Goal: Complete application form: Complete application form

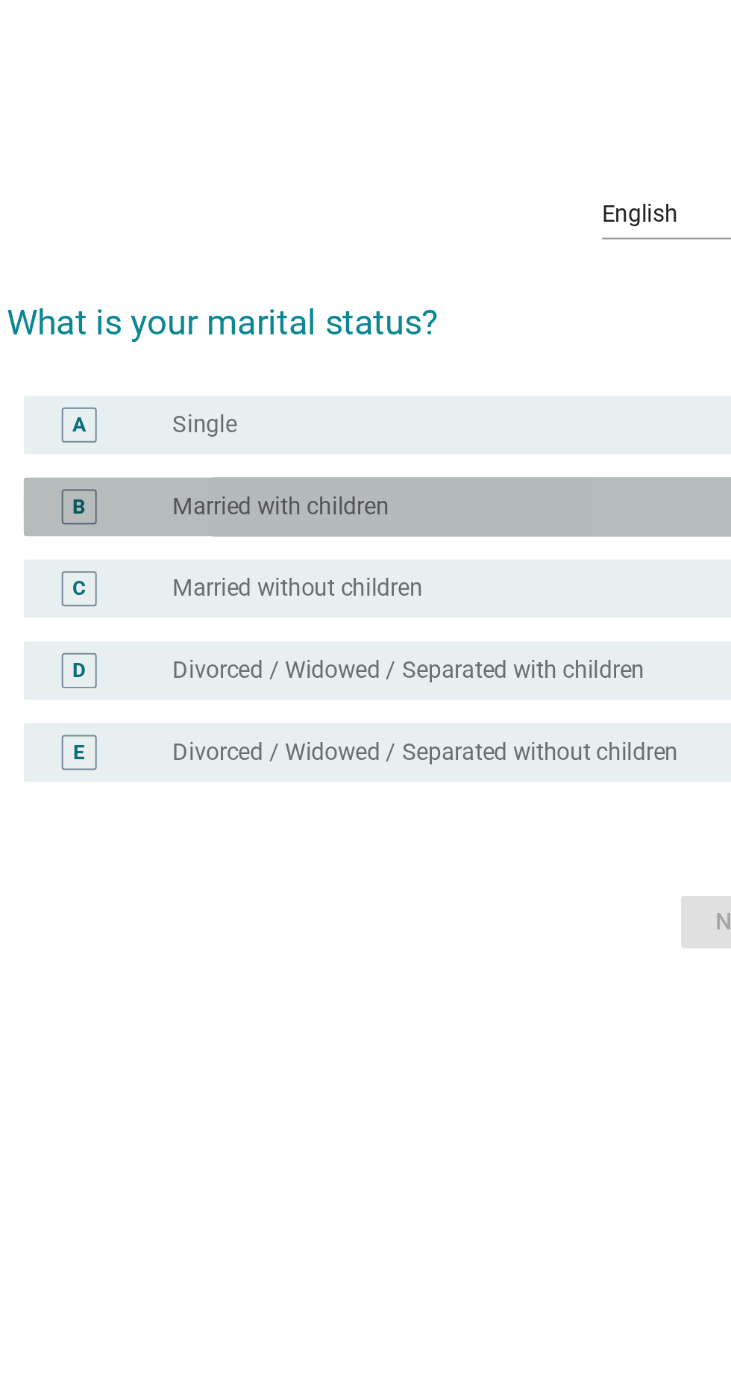
click at [188, 675] on div "B" at bounding box center [195, 667] width 18 height 18
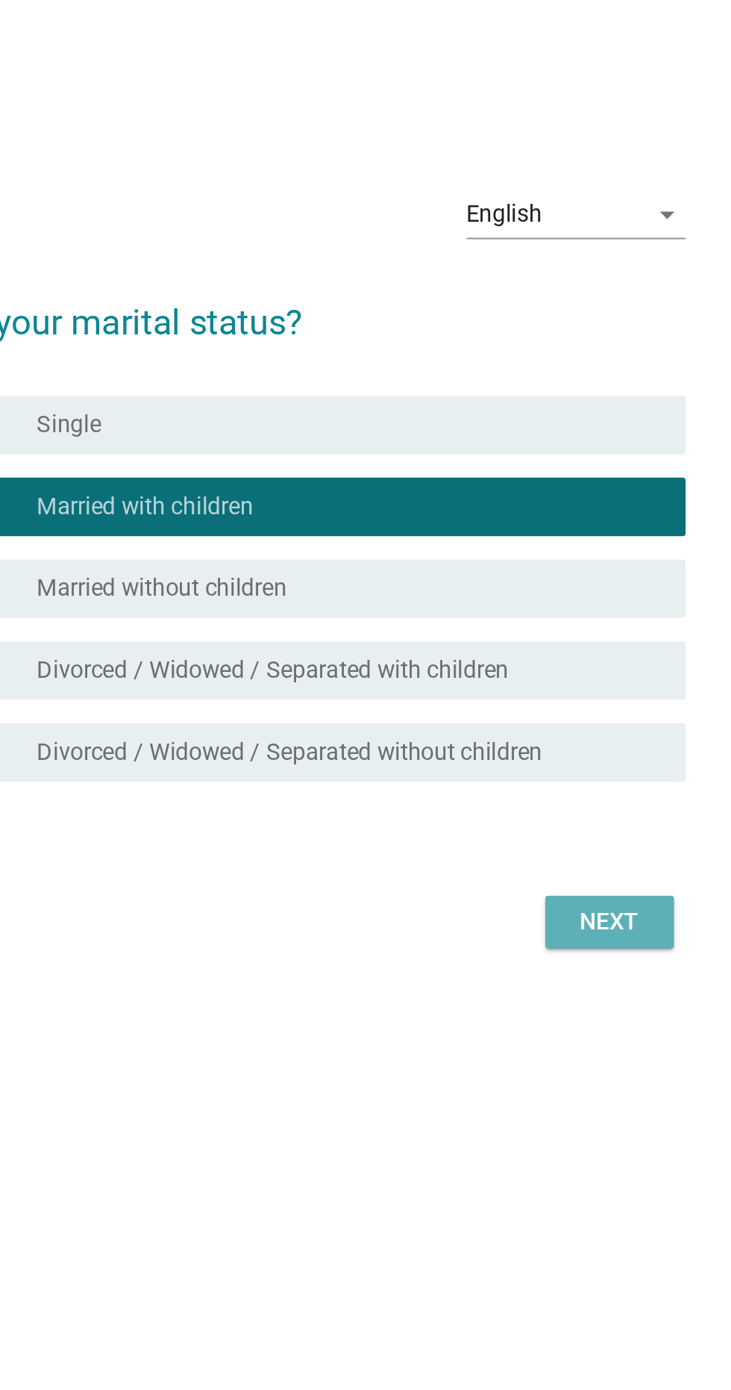
click at [533, 892] on button "Next" at bounding box center [535, 878] width 66 height 27
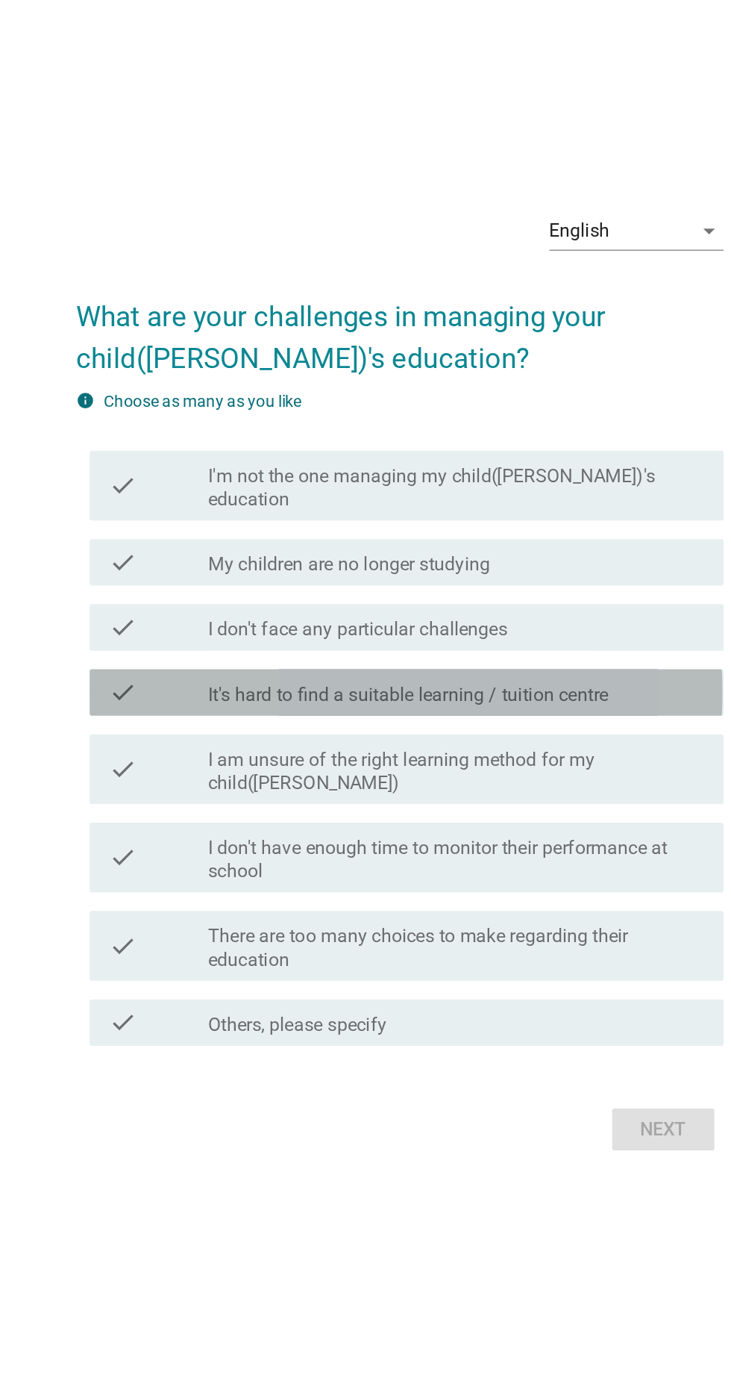
click at [457, 715] on label "It's hard to find a suitable learning / tuition centre" at bounding box center [371, 707] width 257 height 15
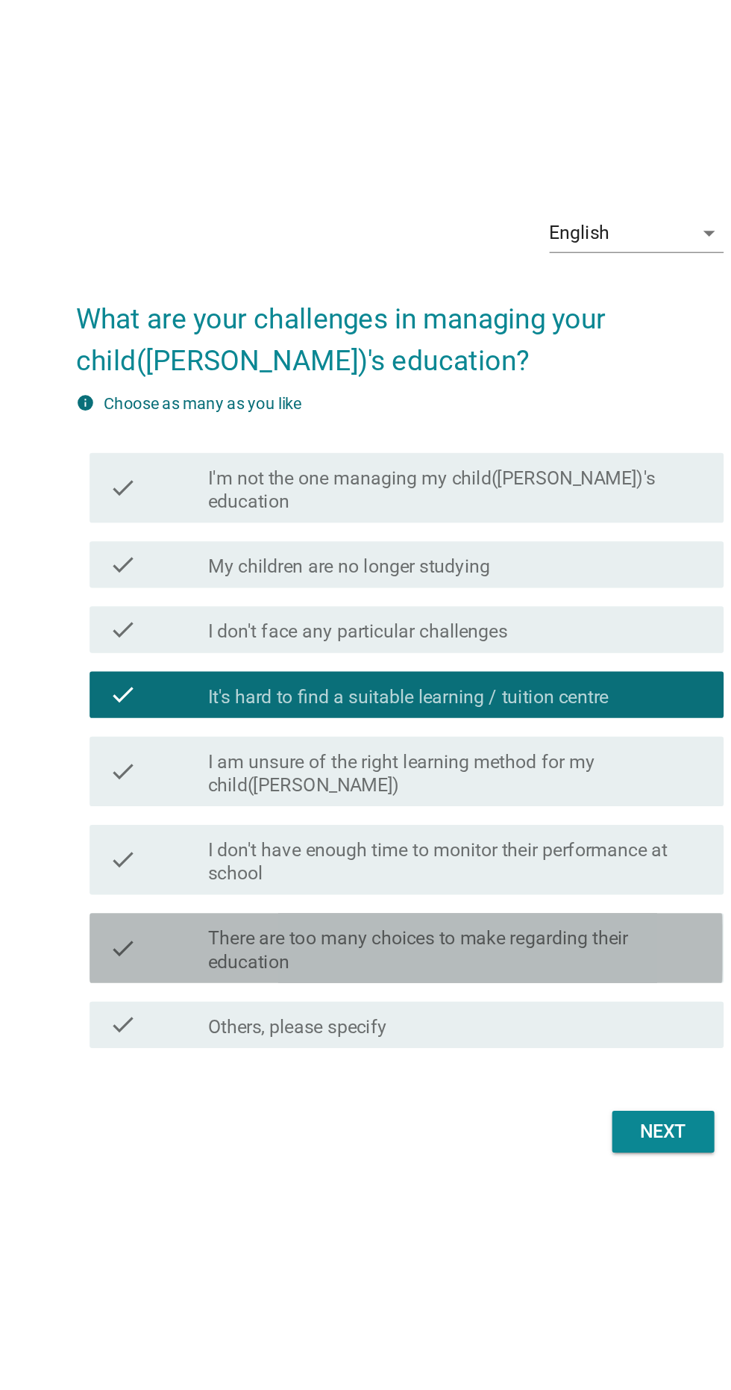
click at [246, 885] on label "There are too many choices to make regarding their education" at bounding box center [402, 870] width 319 height 30
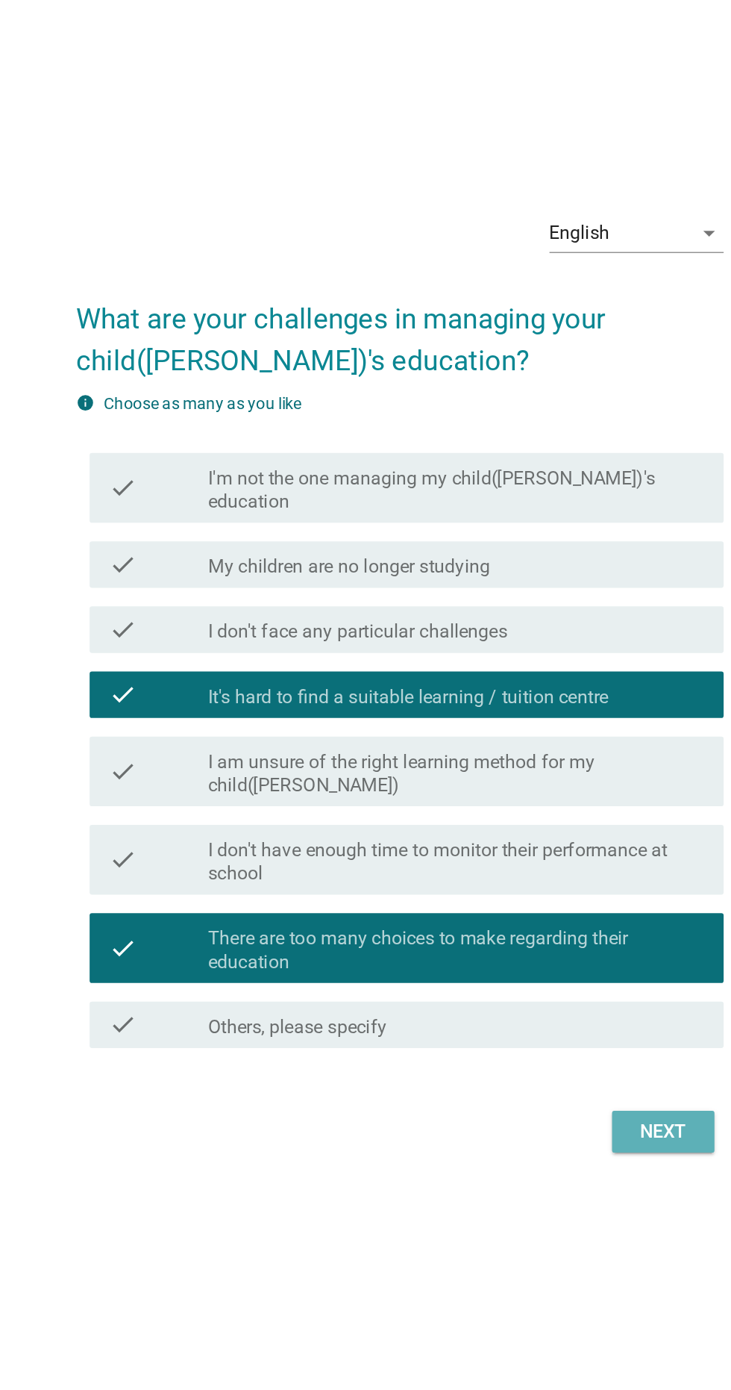
click at [540, 996] on div "Next" at bounding box center [535, 987] width 42 height 18
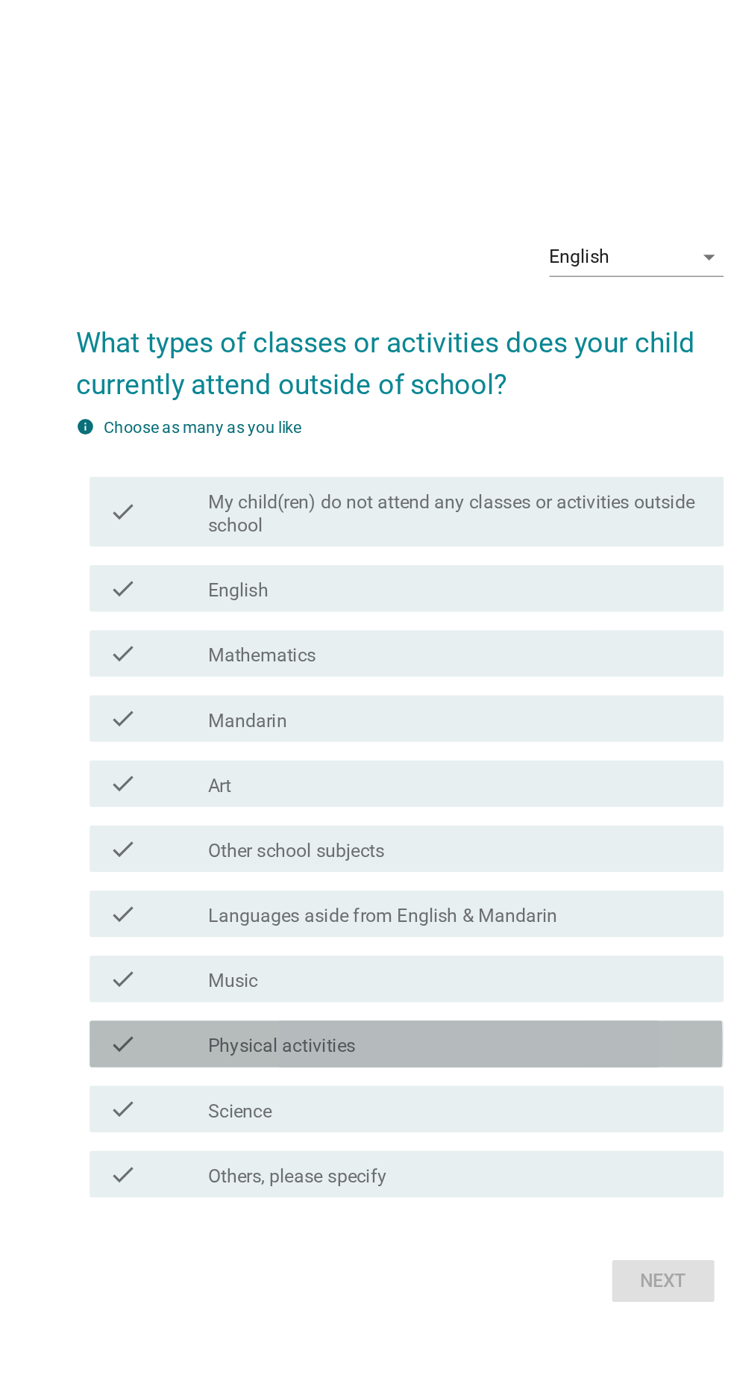
click at [261, 884] on label "Physical activities" at bounding box center [290, 876] width 95 height 15
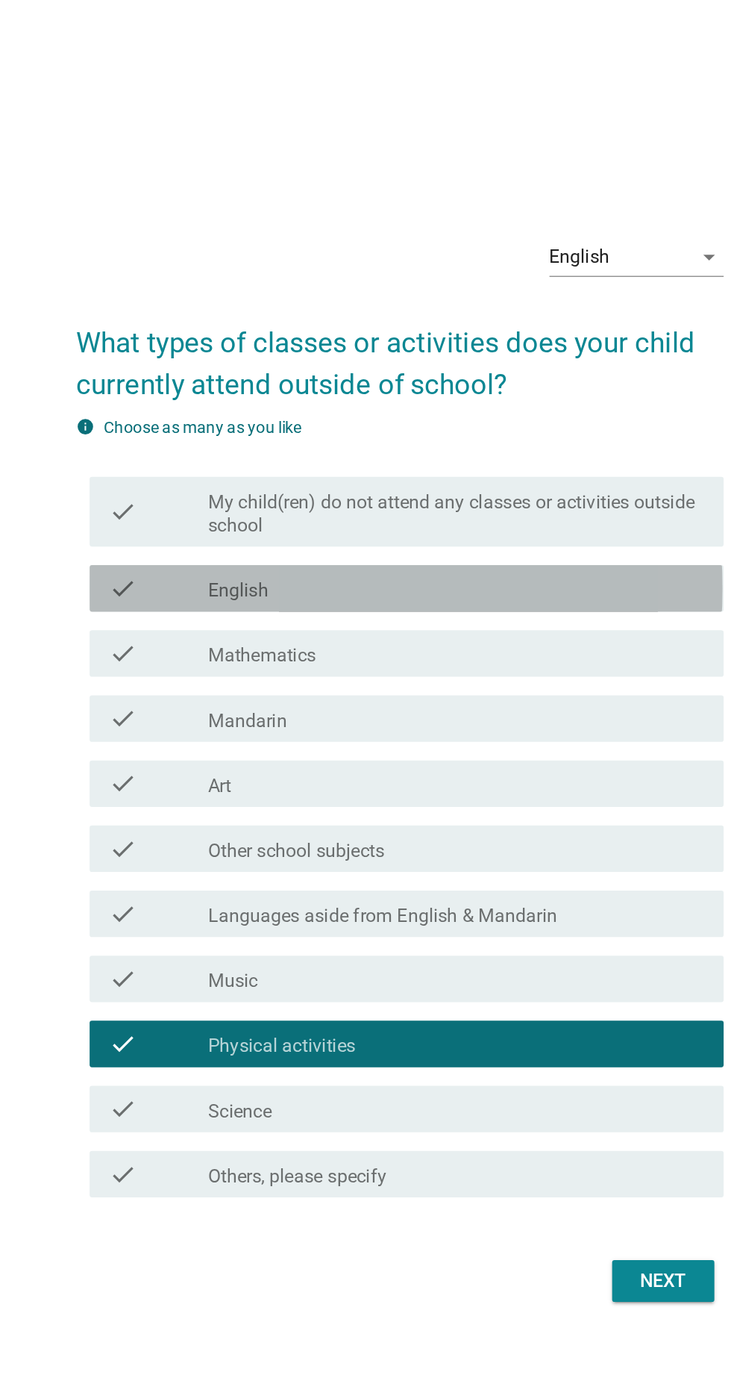
click at [196, 591] on div "check" at bounding box center [210, 582] width 64 height 18
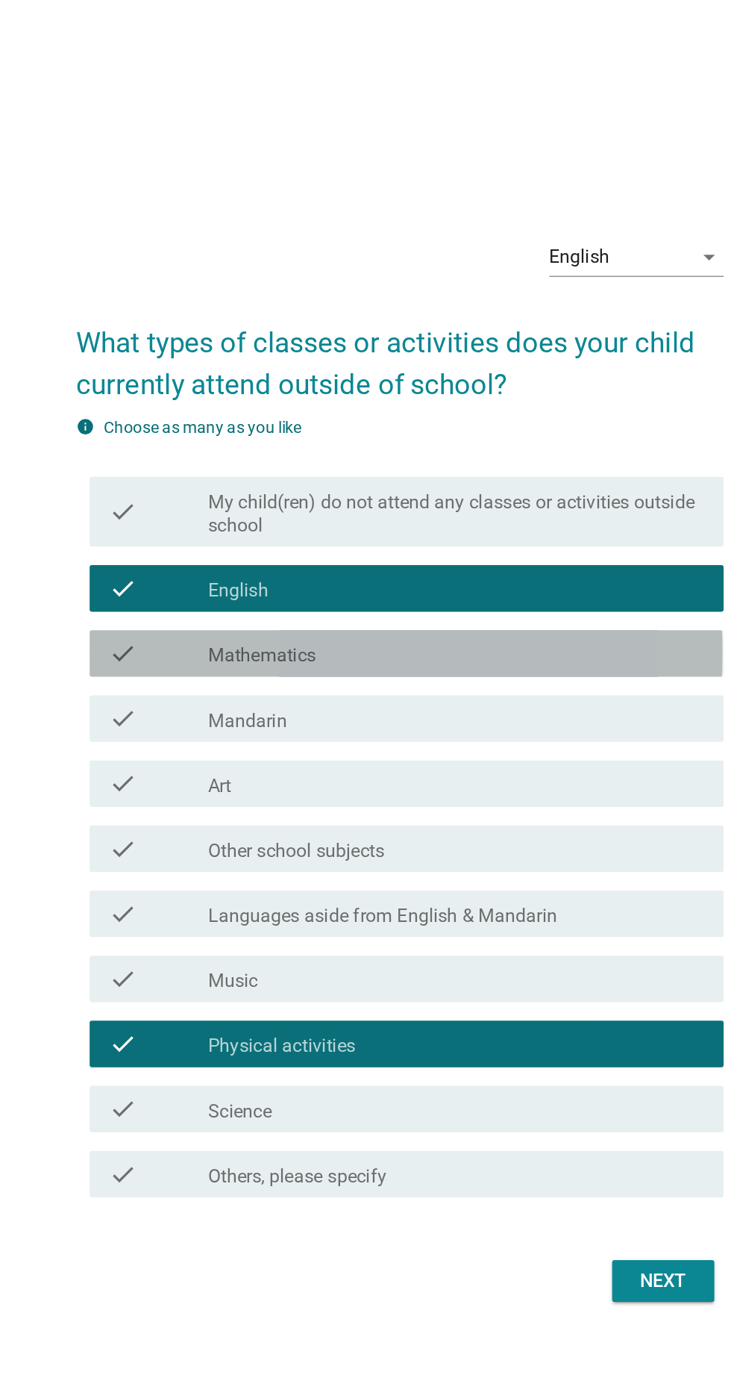
click at [200, 633] on div "check" at bounding box center [210, 624] width 64 height 18
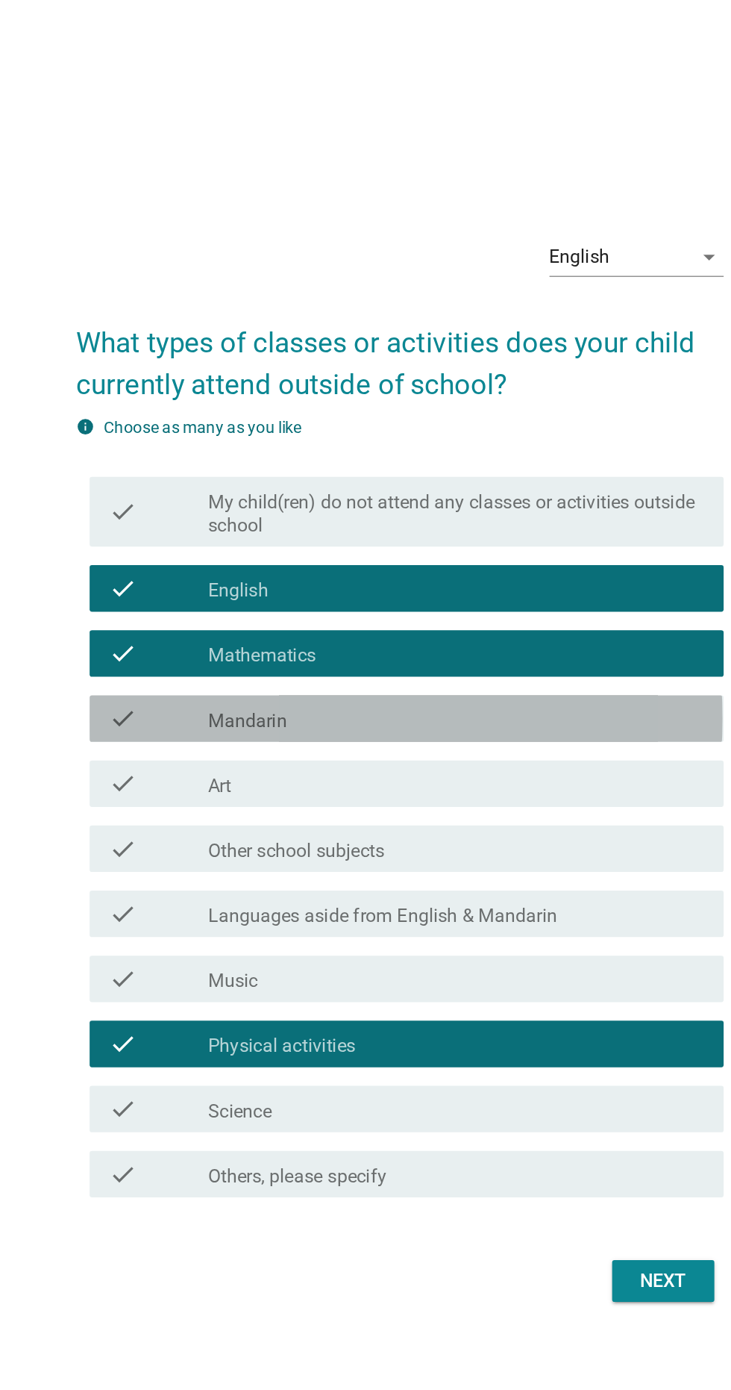
click at [187, 675] on icon "check" at bounding box center [187, 666] width 18 height 18
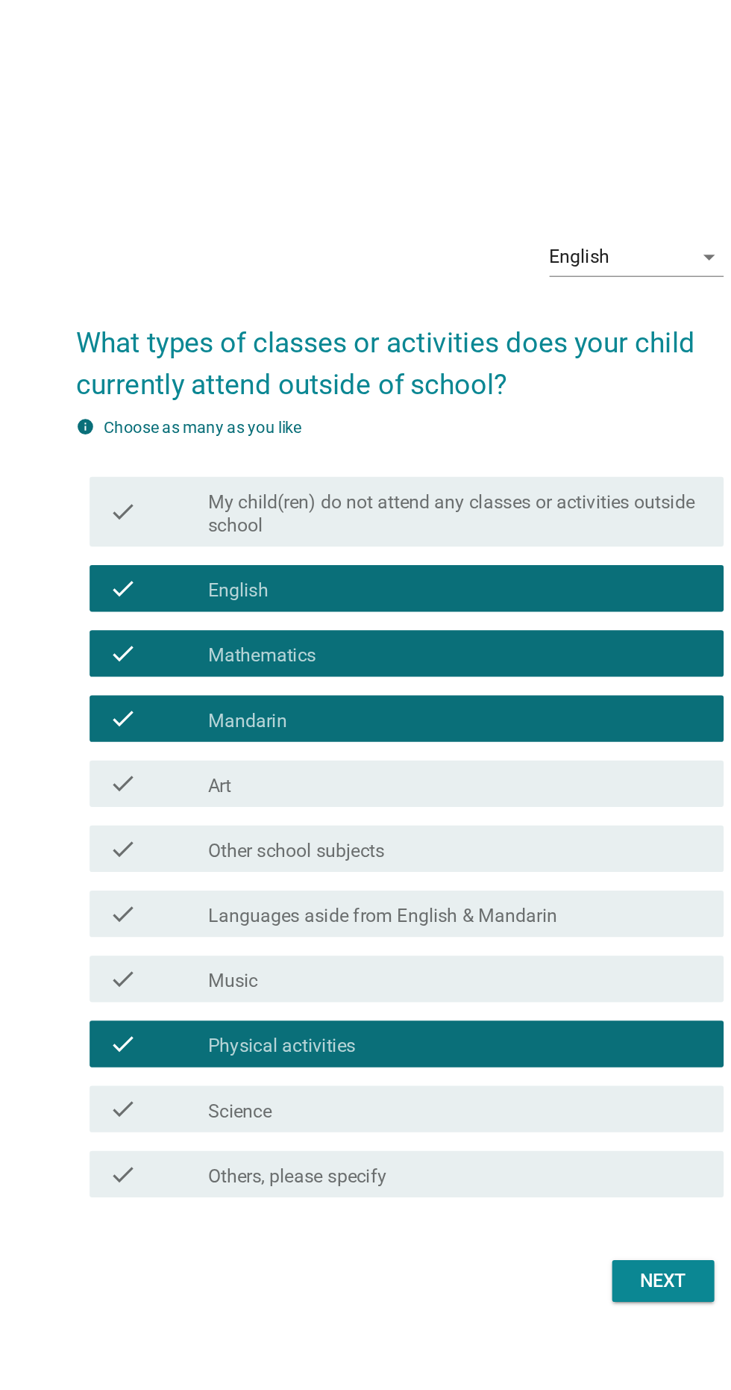
click at [201, 716] on div "check" at bounding box center [210, 708] width 64 height 18
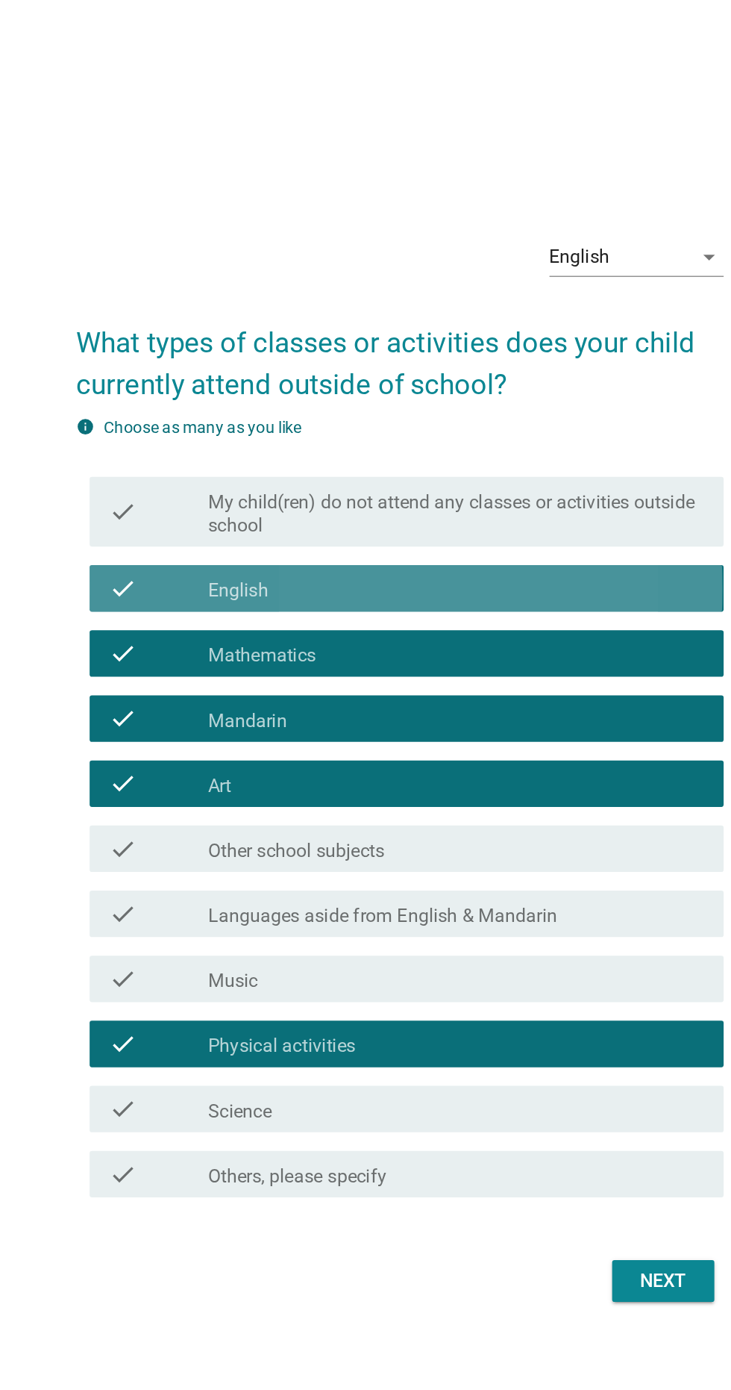
click at [187, 591] on icon "check" at bounding box center [187, 582] width 18 height 18
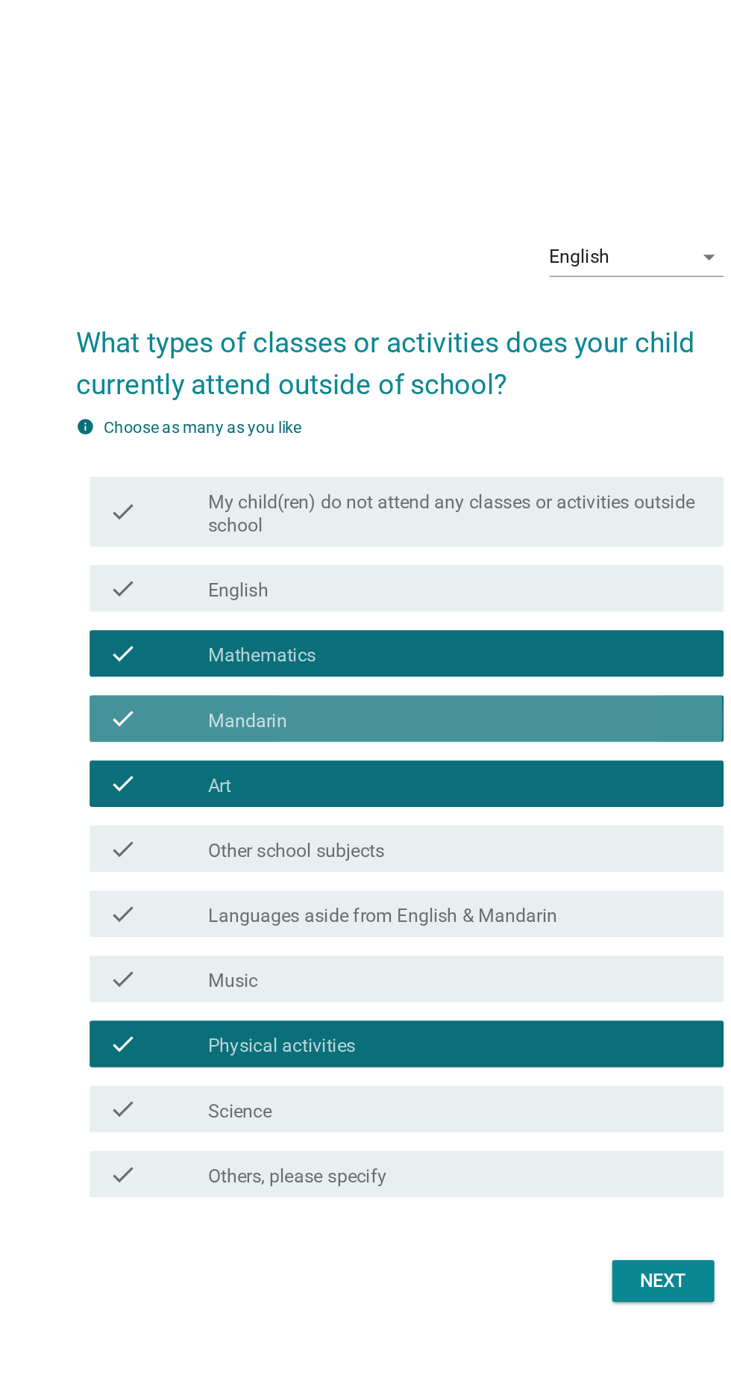
click at [196, 675] on div "check" at bounding box center [210, 666] width 64 height 18
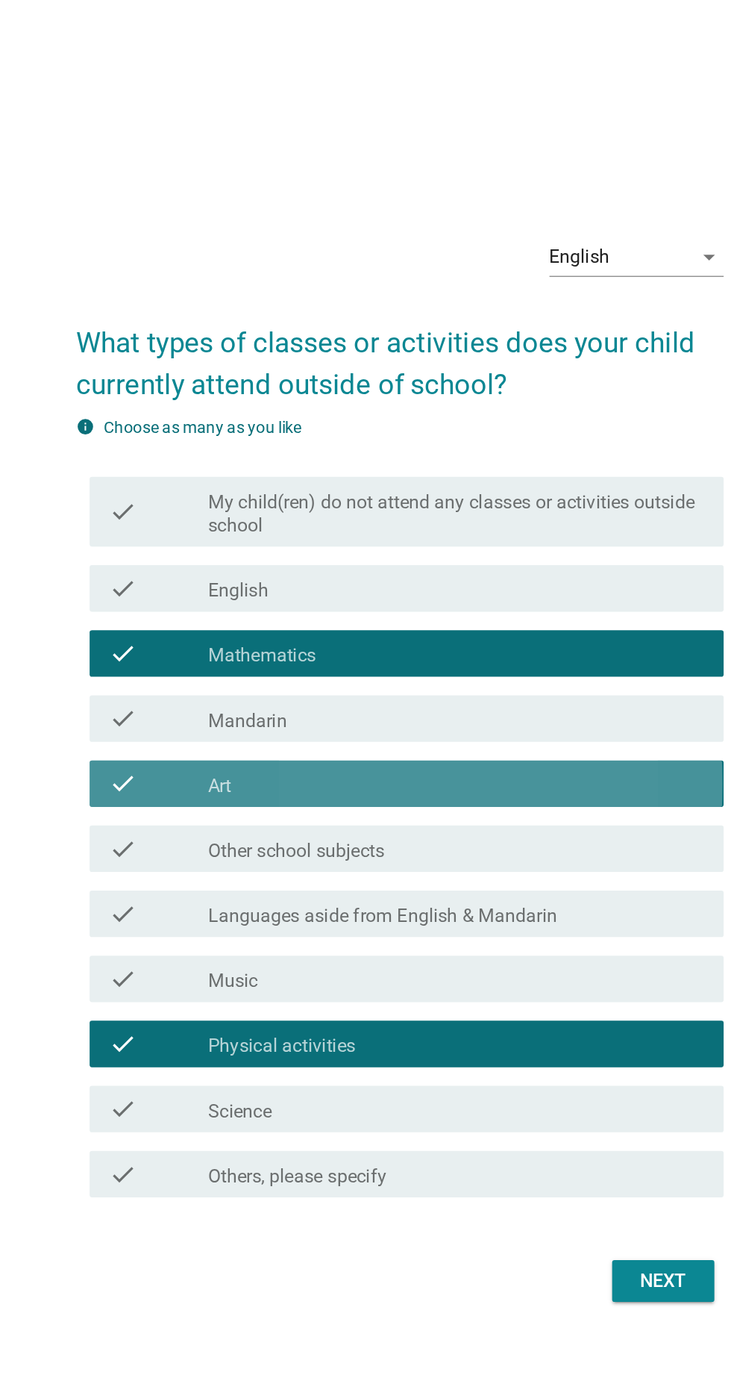
click at [203, 716] on div "check" at bounding box center [210, 708] width 64 height 18
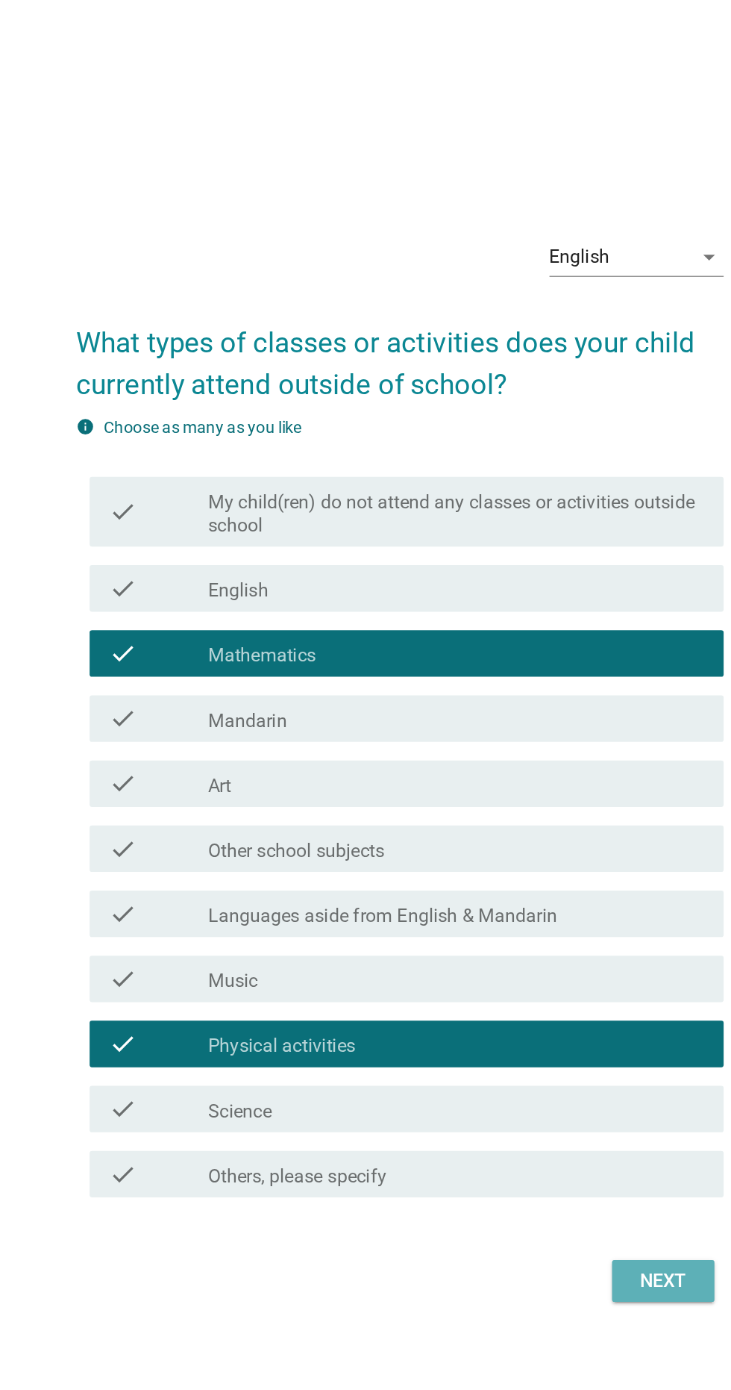
click at [540, 1036] on div "Next" at bounding box center [535, 1027] width 42 height 18
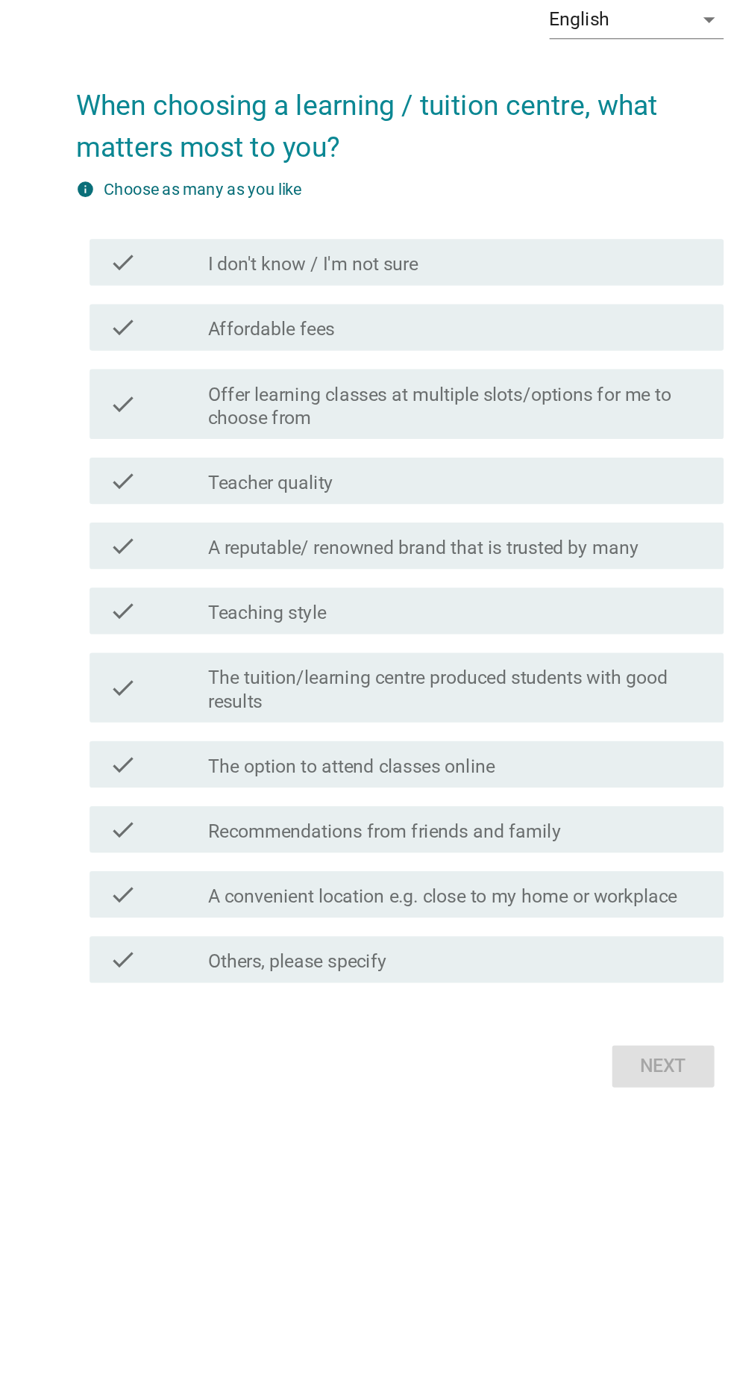
click at [243, 930] on div at bounding box center [243, 925] width 1 height 9
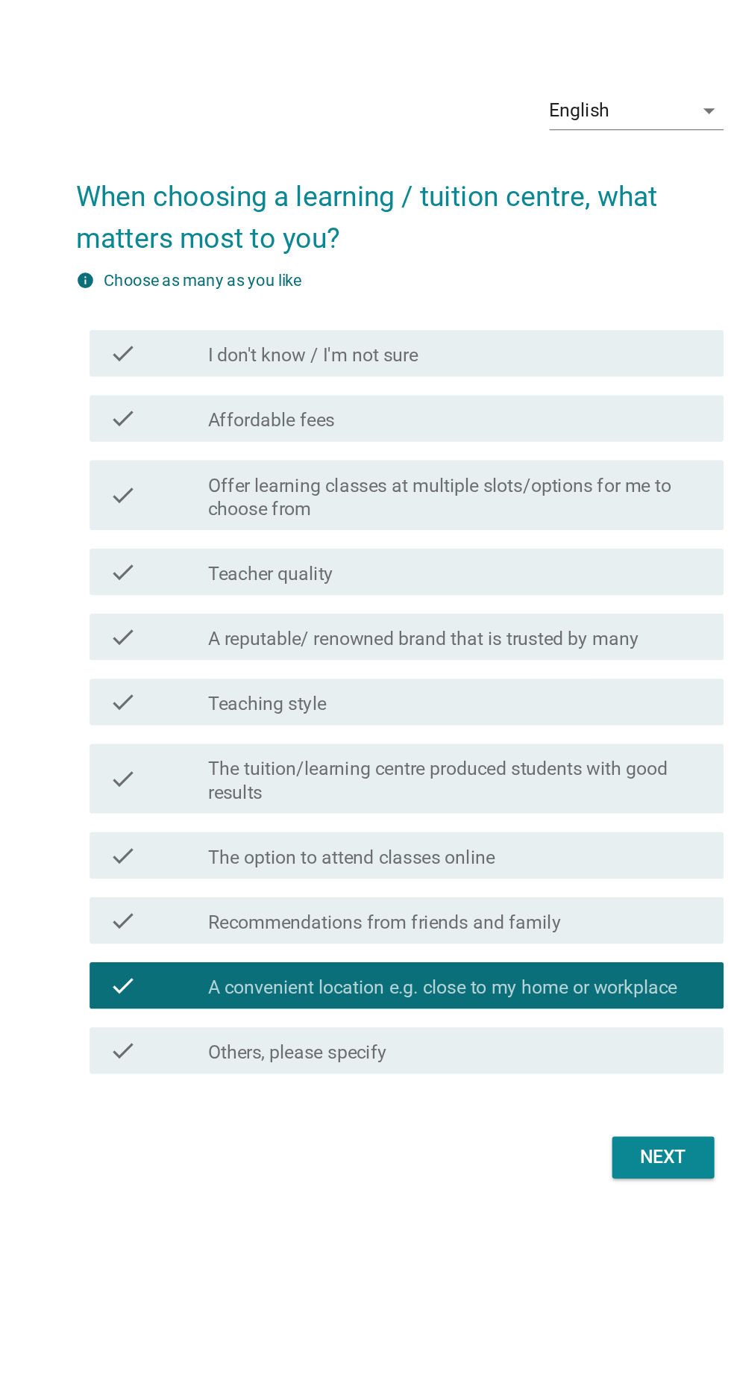
click at [213, 569] on div "check" at bounding box center [210, 560] width 64 height 18
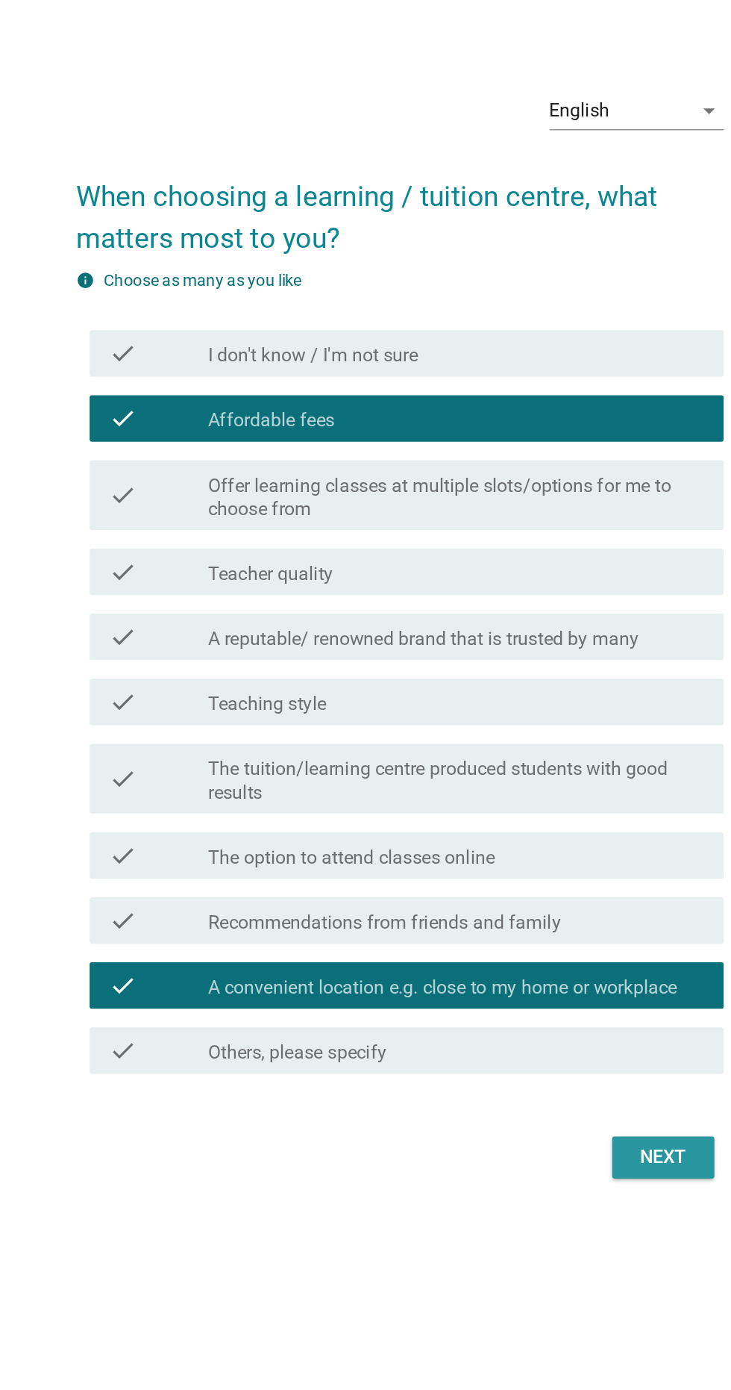
click at [533, 1043] on div "Next" at bounding box center [535, 1034] width 42 height 18
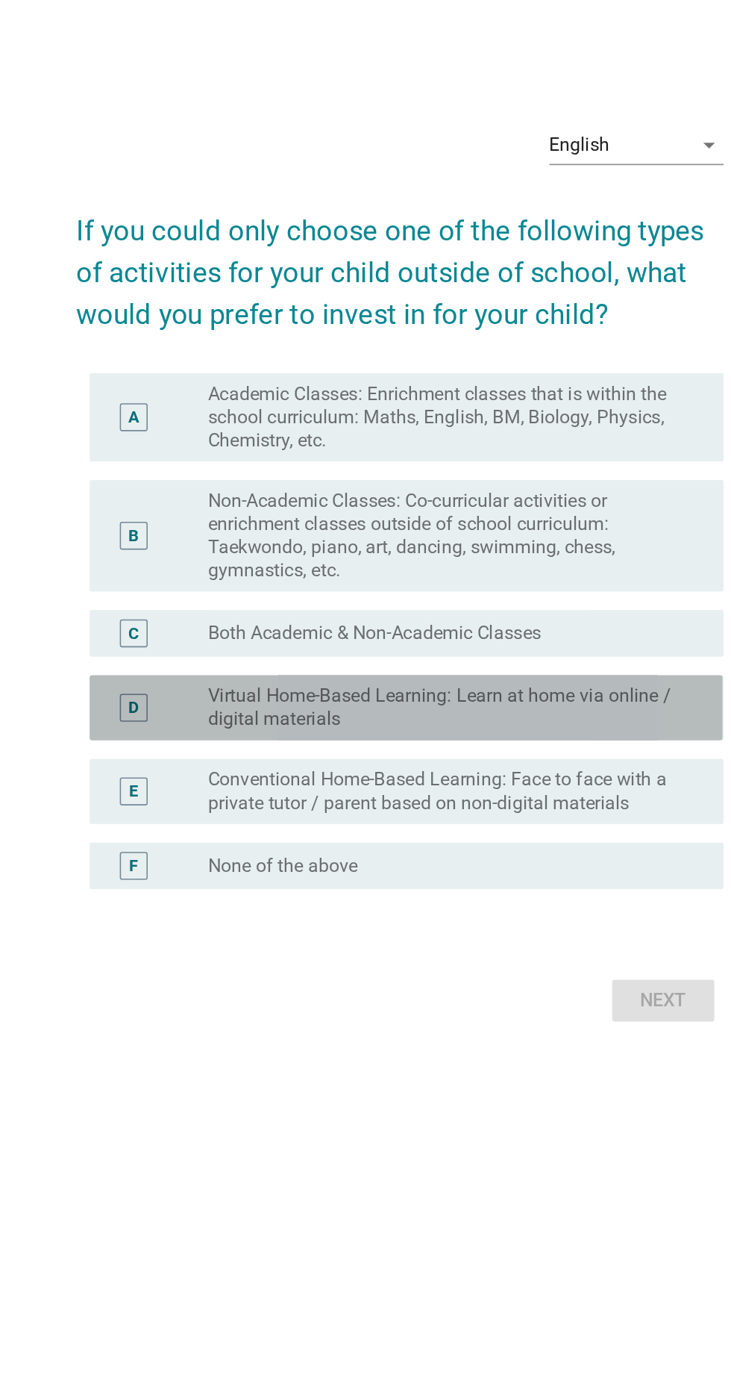
scroll to position [60, 0]
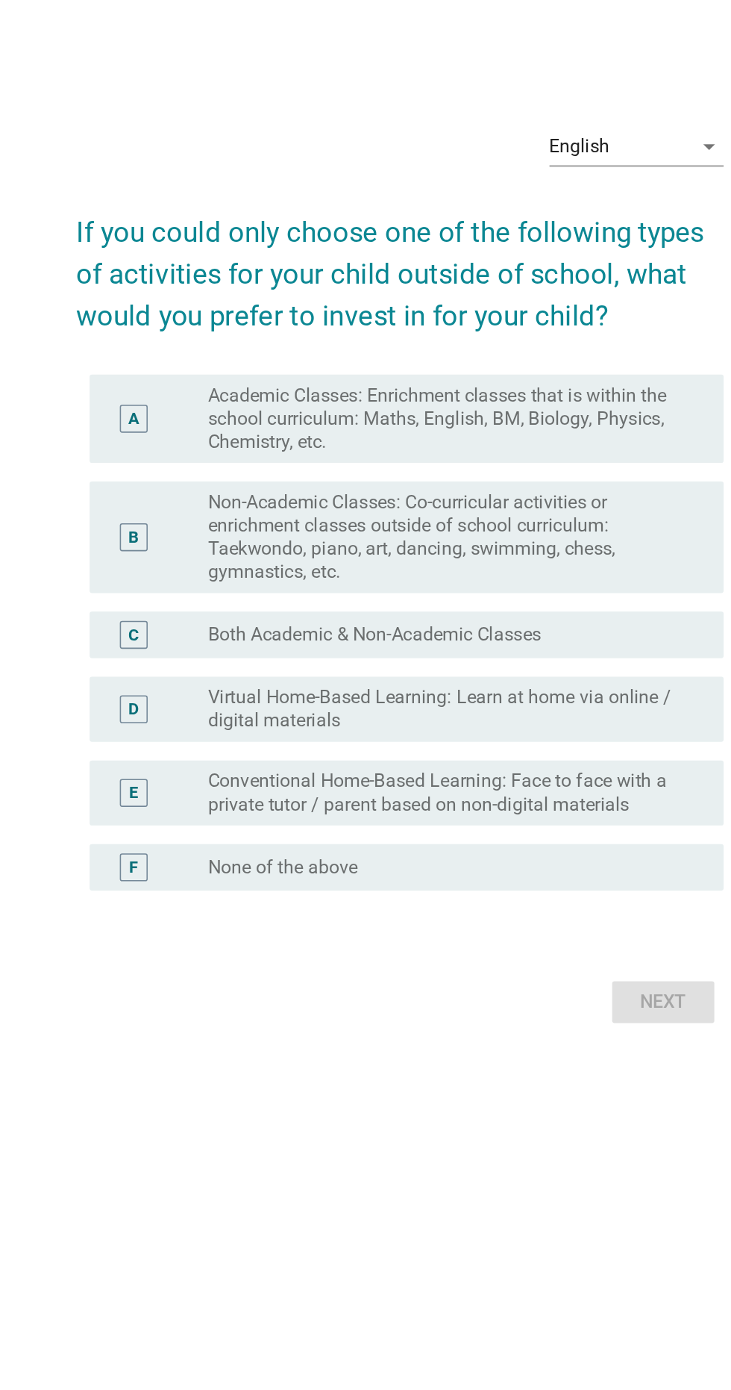
click at [193, 643] on div "B" at bounding box center [194, 636] width 7 height 16
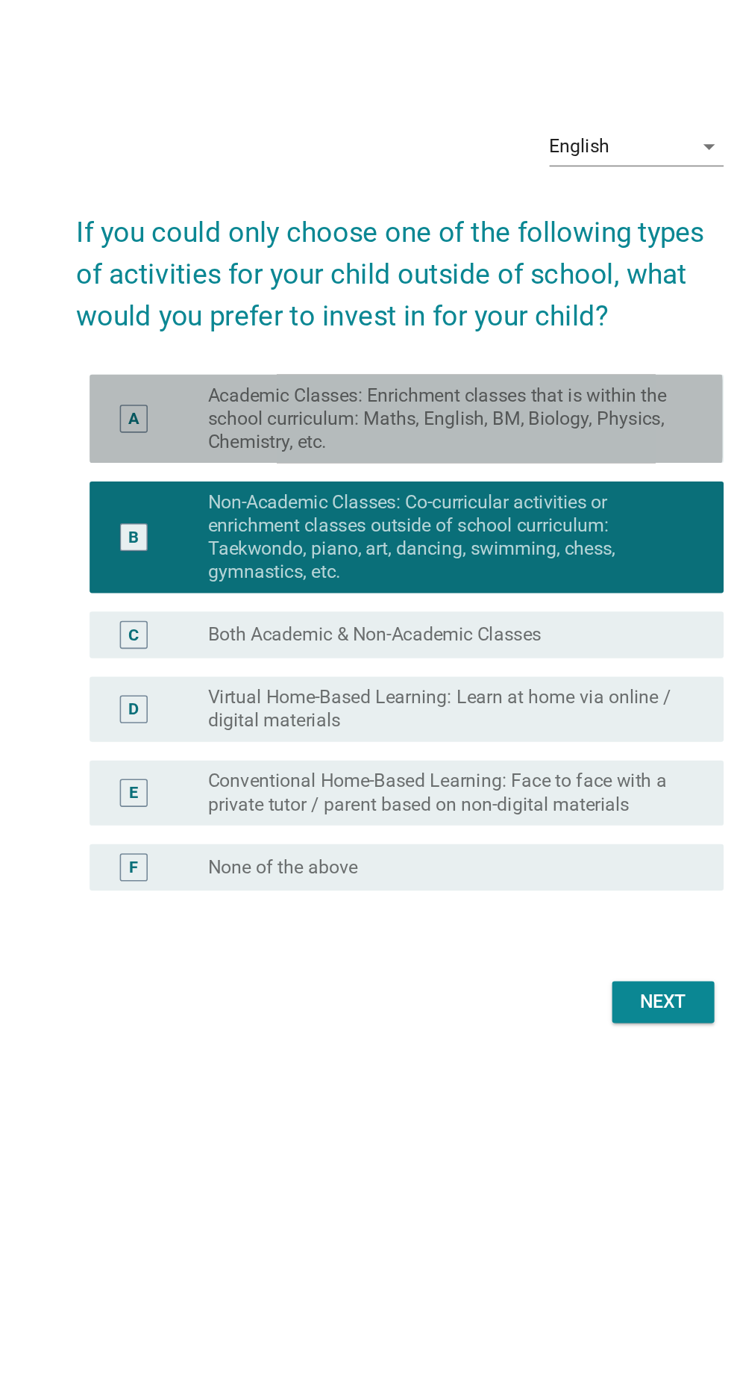
click at [197, 567] on div "A" at bounding box center [194, 560] width 7 height 16
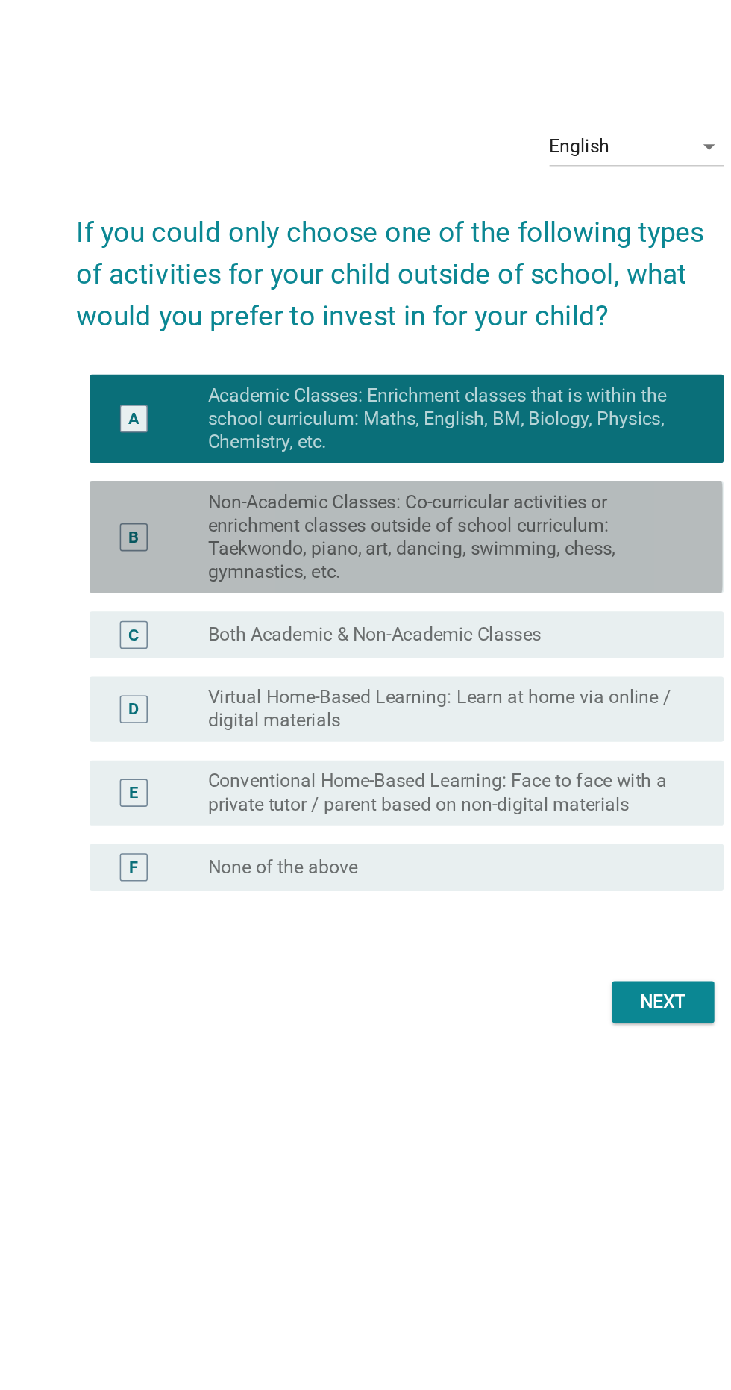
click at [217, 647] on div "B" at bounding box center [210, 635] width 64 height 60
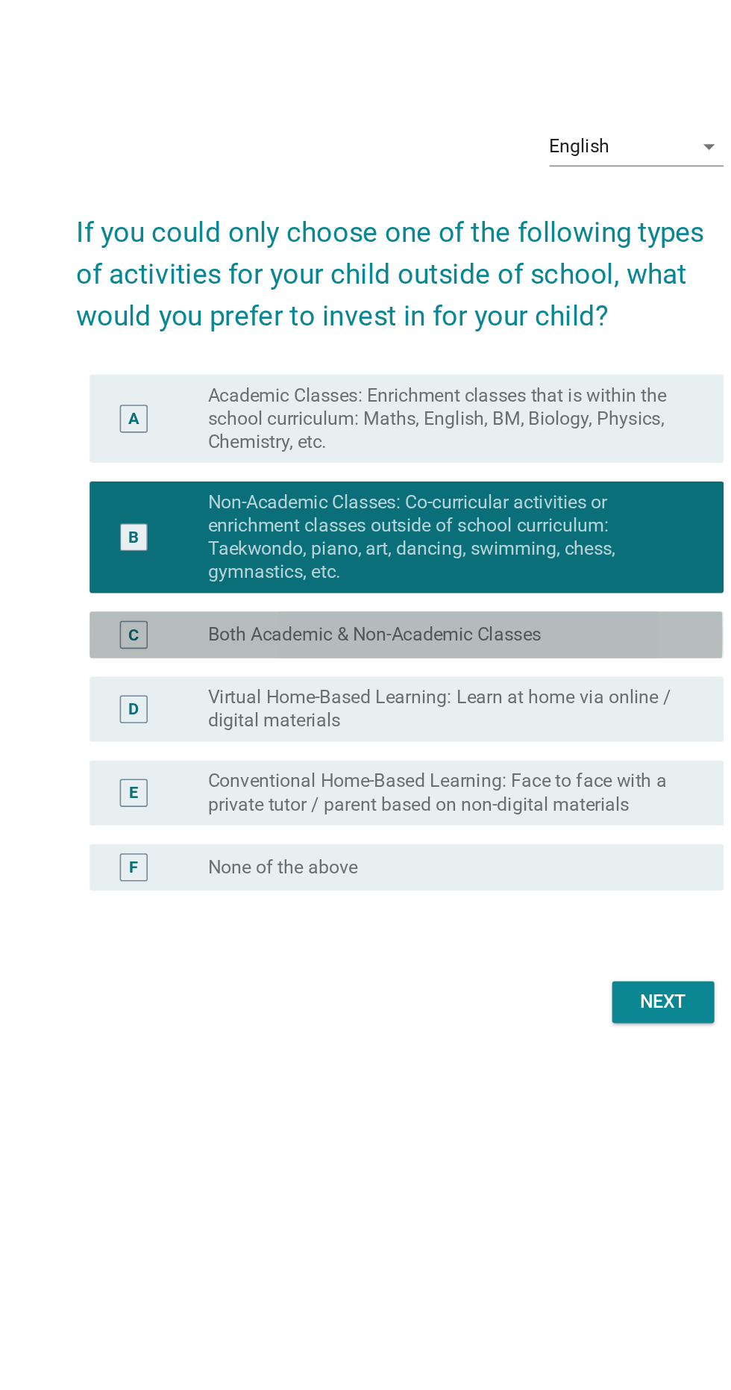
click at [220, 707] on div "C" at bounding box center [210, 698] width 64 height 18
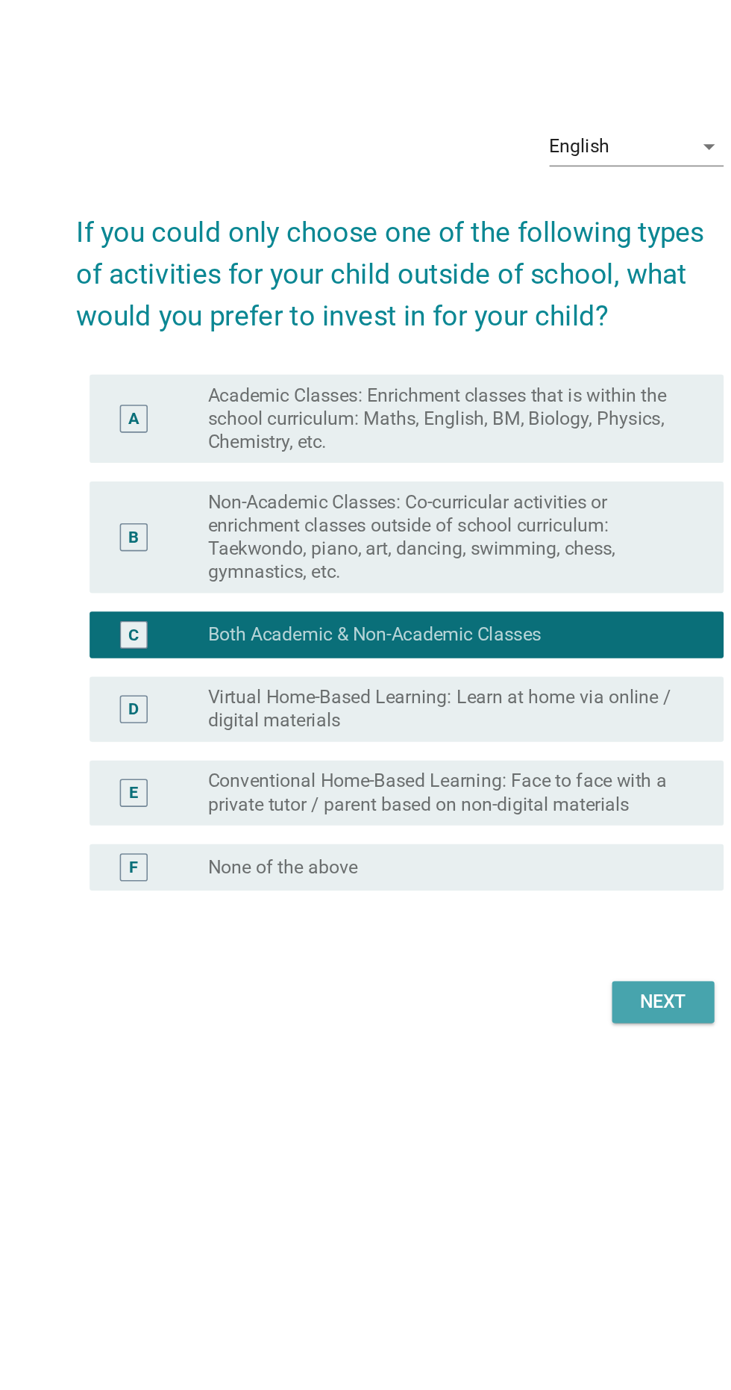
click at [540, 943] on div "Next" at bounding box center [535, 934] width 42 height 18
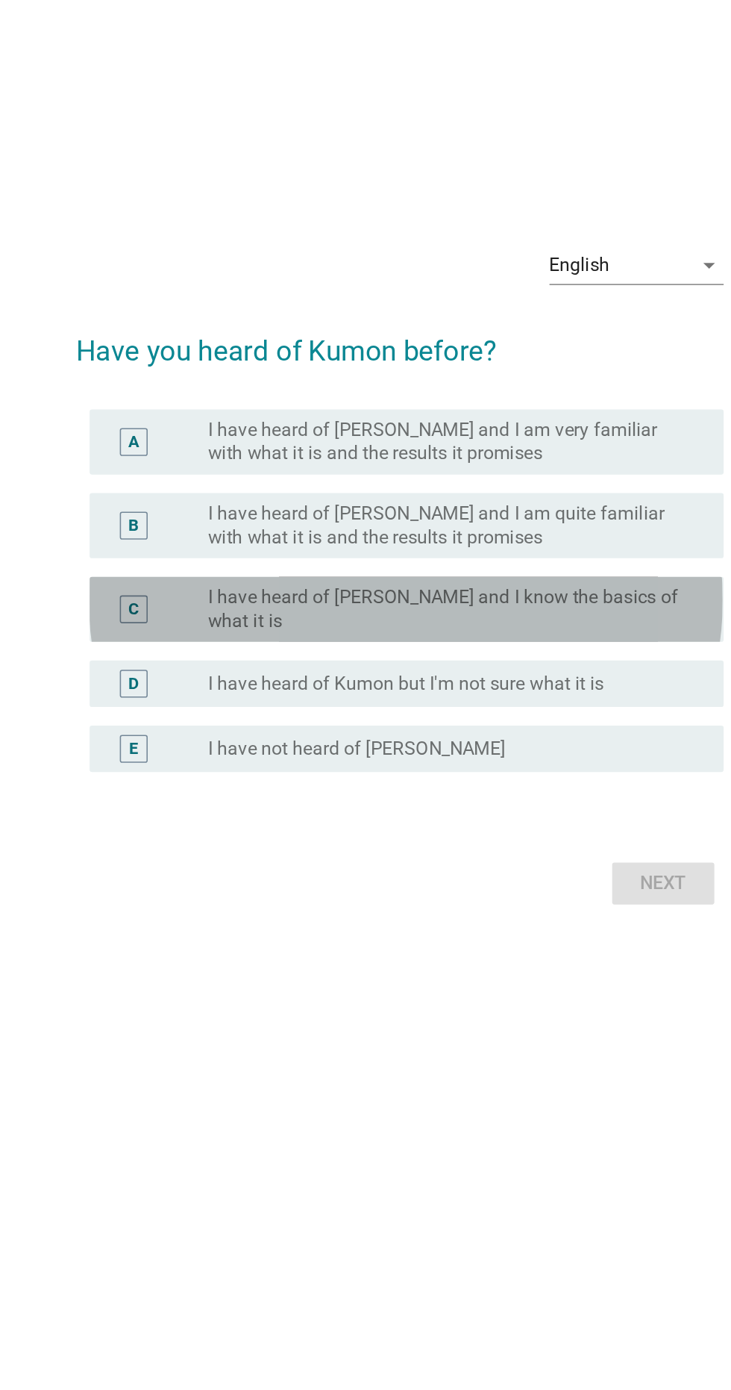
click at [194, 680] on div "C" at bounding box center [194, 682] width 7 height 16
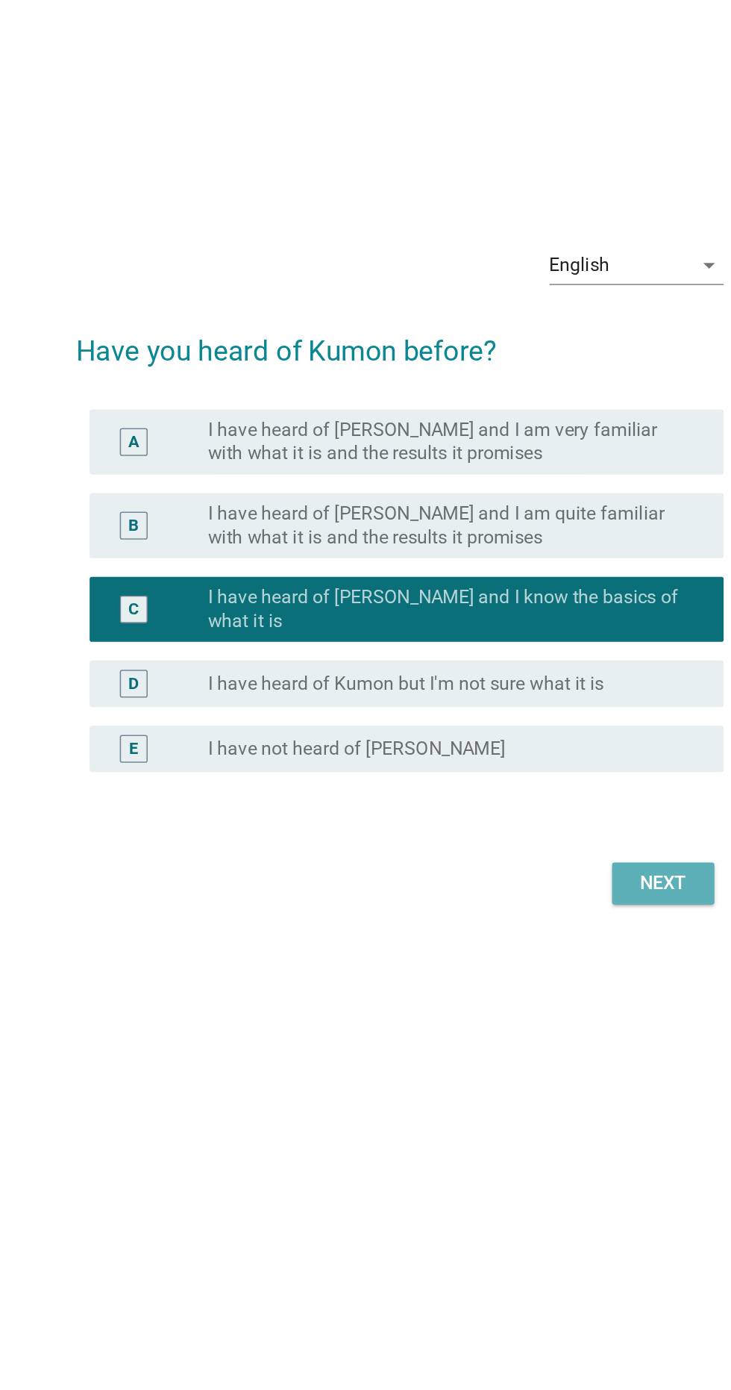
click at [534, 853] on div "Next" at bounding box center [535, 858] width 42 height 18
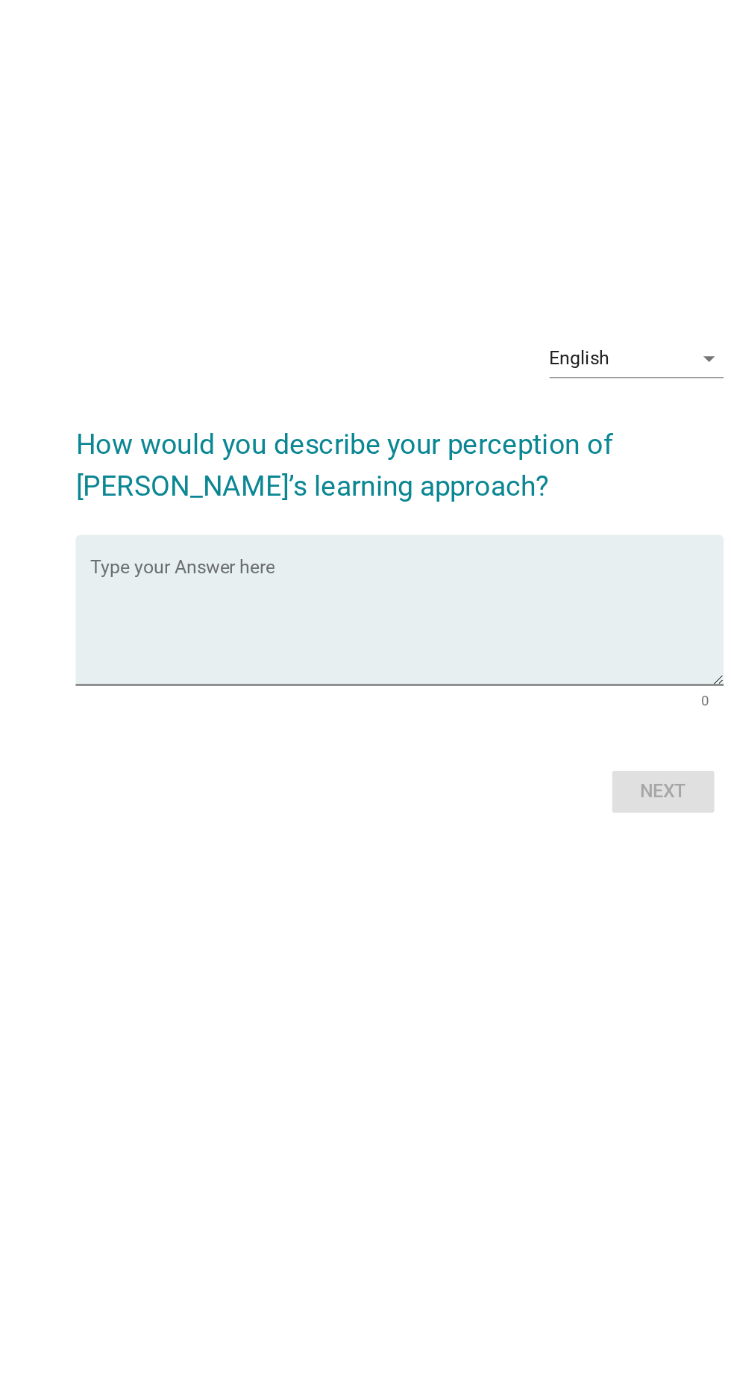
scroll to position [53, 0]
click at [198, 725] on textarea "Type your Answer here" at bounding box center [369, 691] width 407 height 78
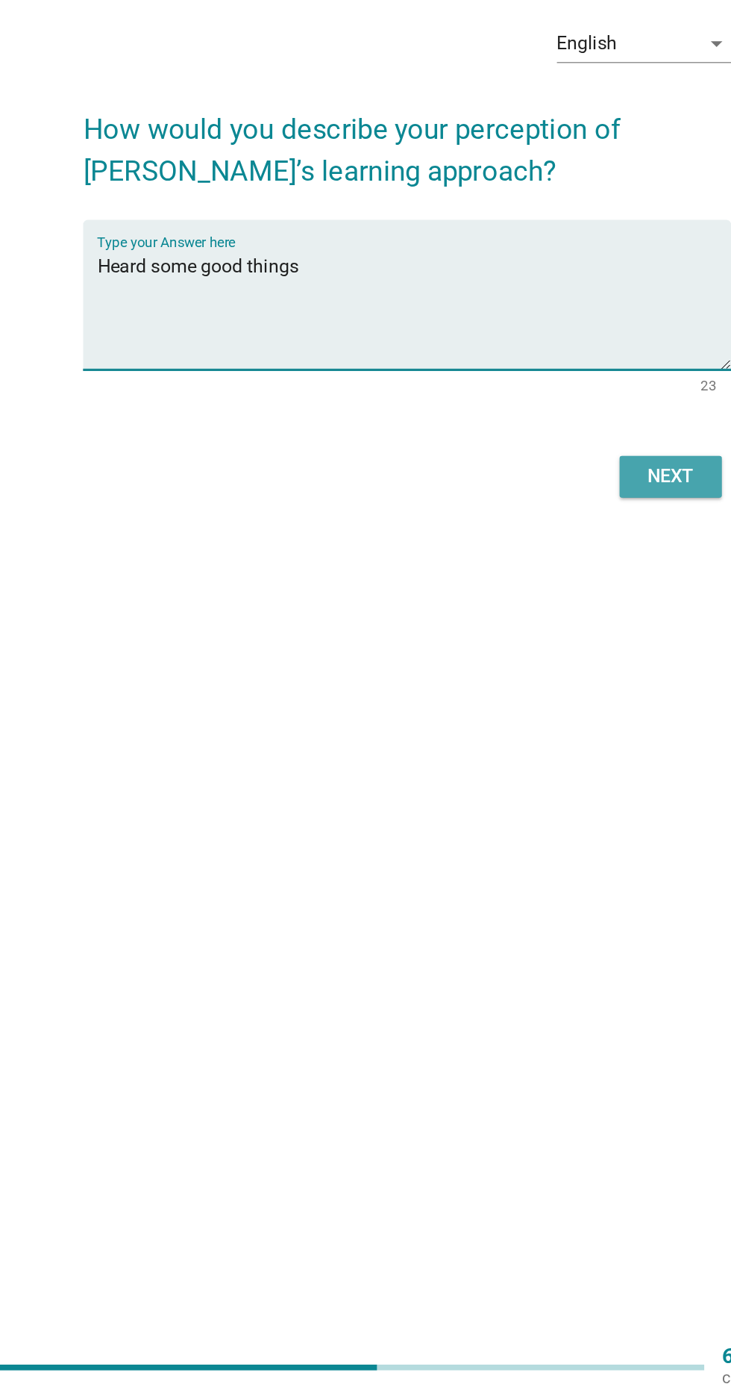
type textarea "Heard some good things"
click at [529, 808] on div "Next" at bounding box center [535, 799] width 42 height 18
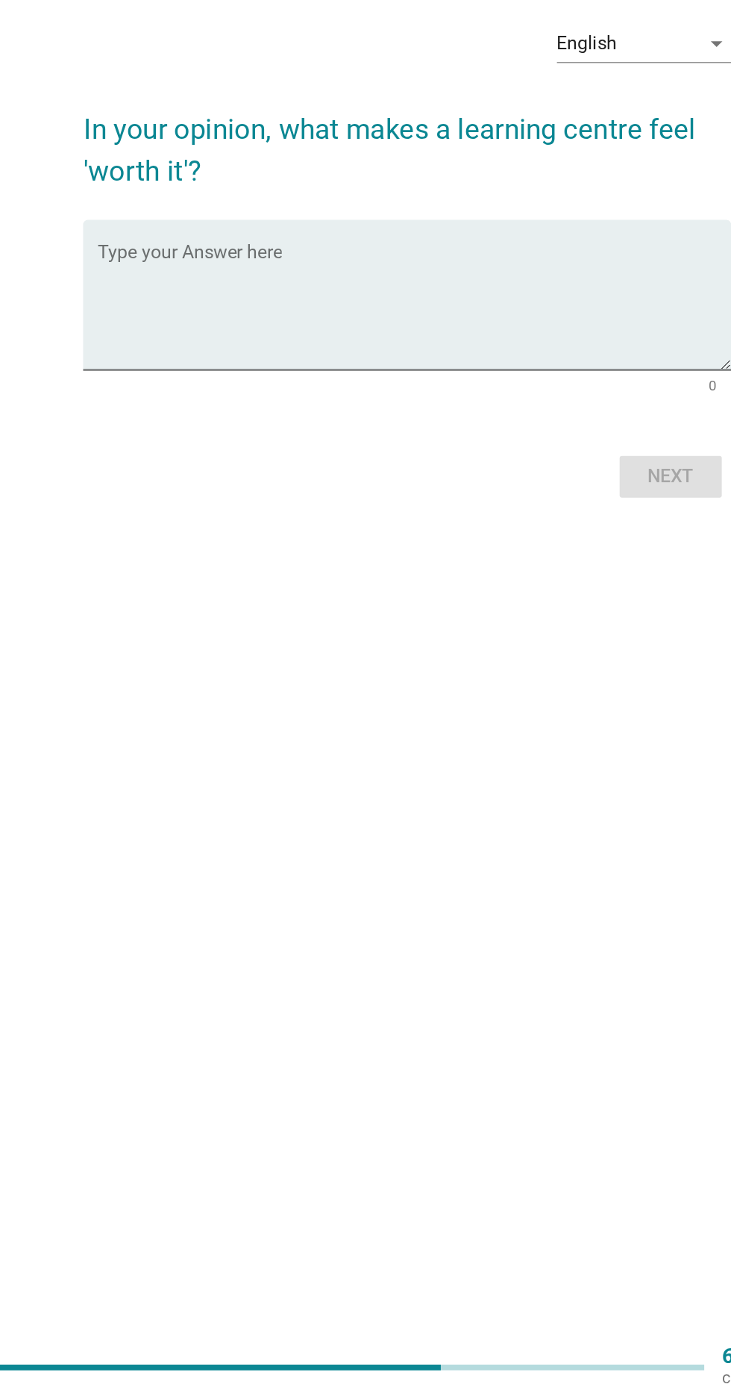
scroll to position [0, 0]
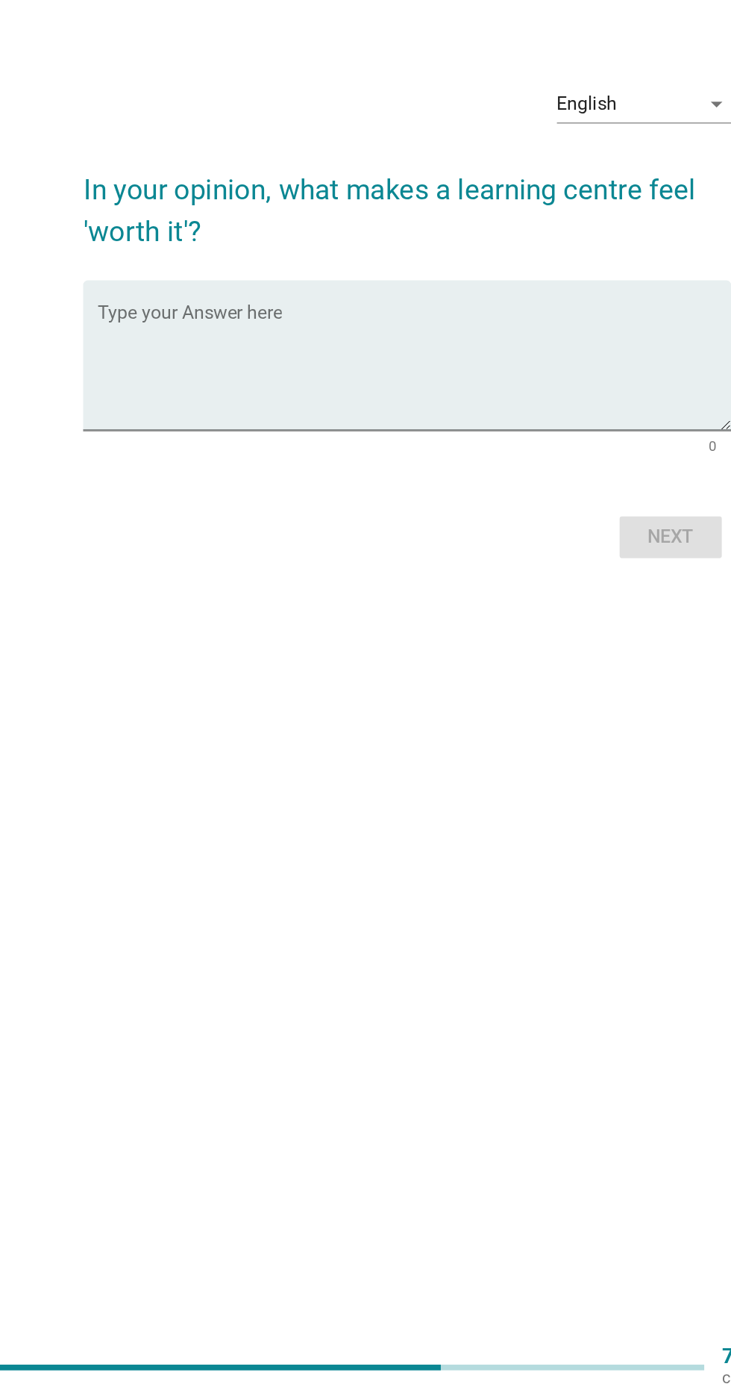
click at [345, 748] on textarea "Type your Answer here" at bounding box center [369, 729] width 407 height 78
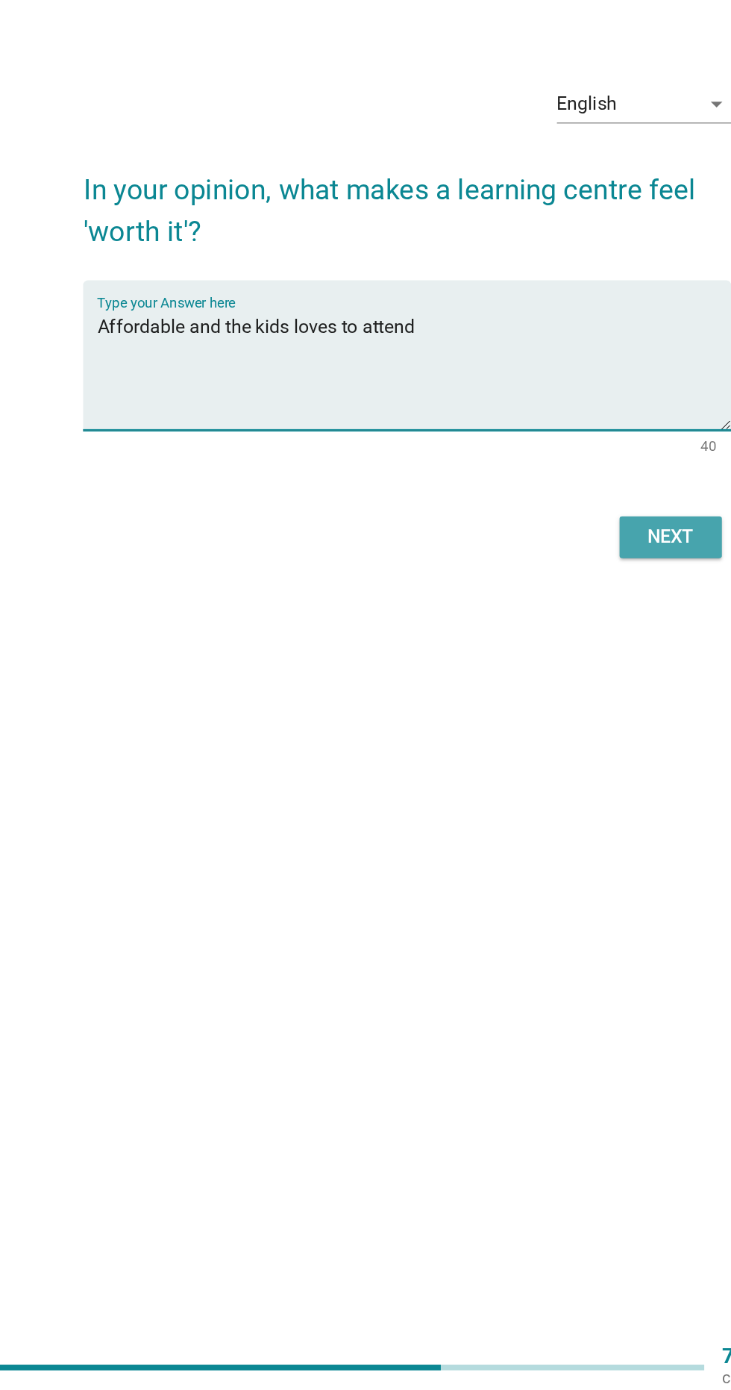
type textarea "Affordable and the kids loves to attend"
click at [546, 846] on div "Next" at bounding box center [535, 837] width 42 height 18
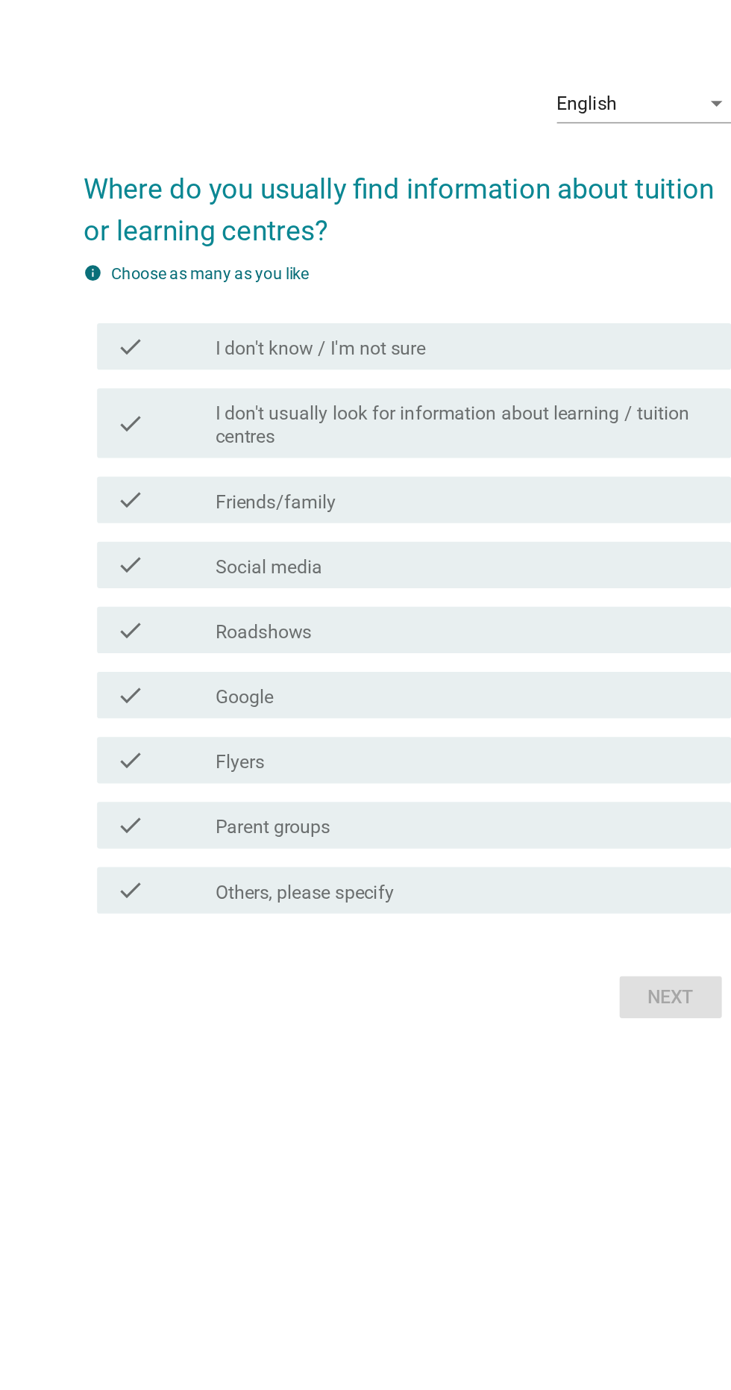
click at [207, 716] on div "check" at bounding box center [210, 708] width 64 height 18
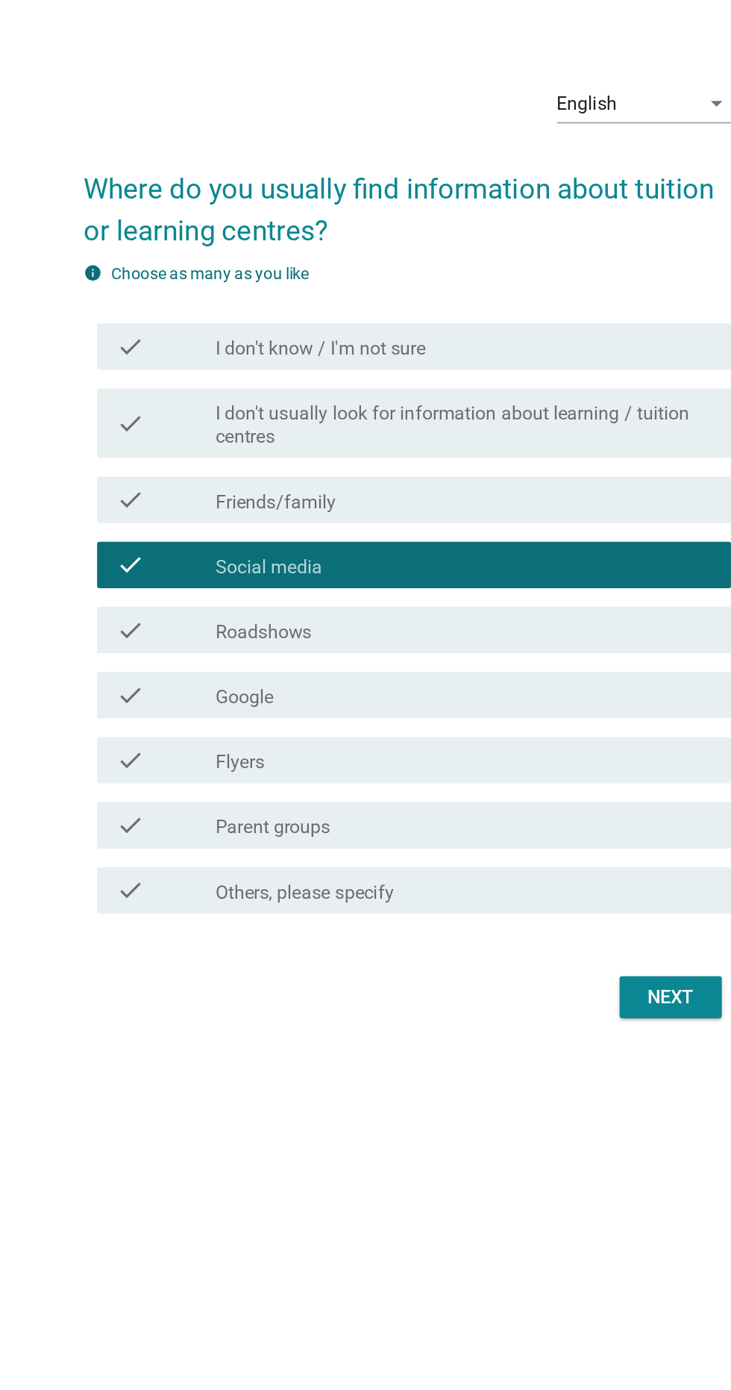
click at [209, 842] on div "check" at bounding box center [210, 833] width 64 height 18
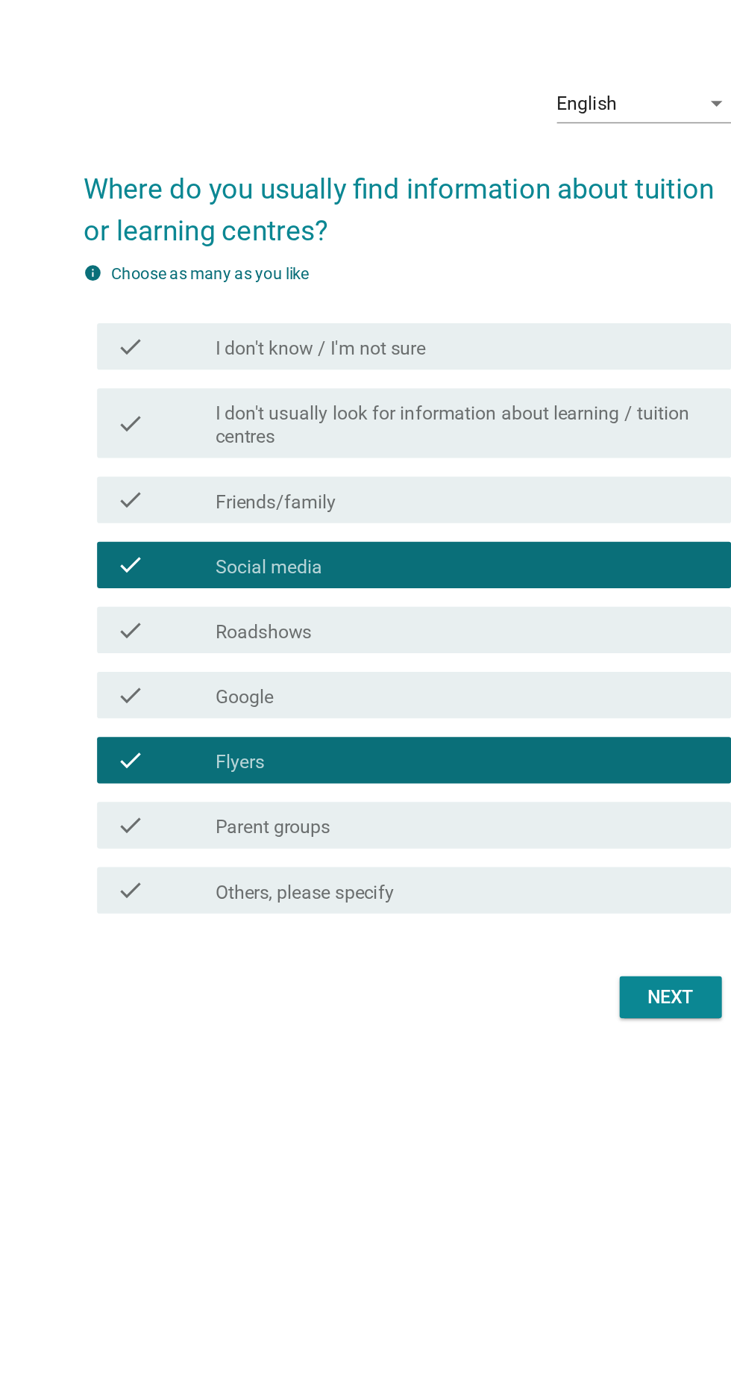
click at [224, 884] on div "check" at bounding box center [210, 875] width 64 height 18
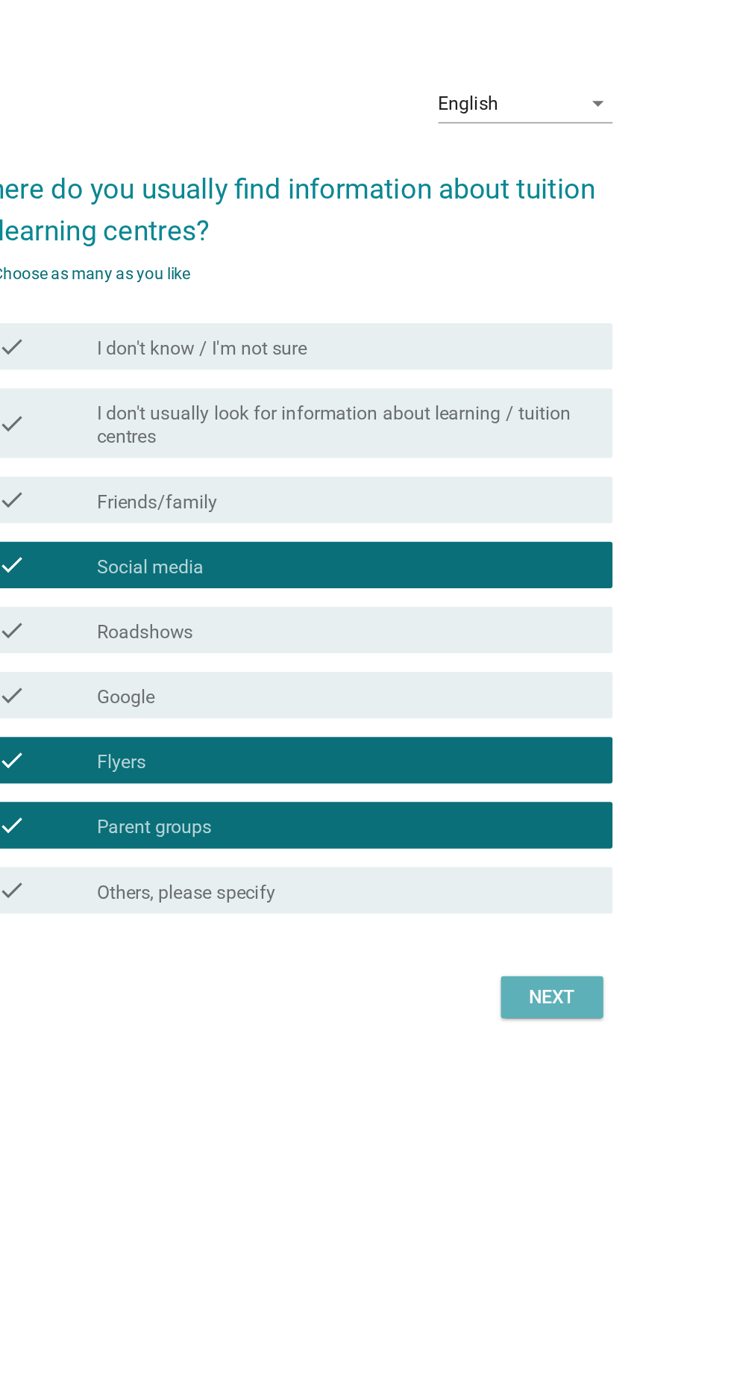
click at [546, 994] on div "Next" at bounding box center [535, 985] width 42 height 18
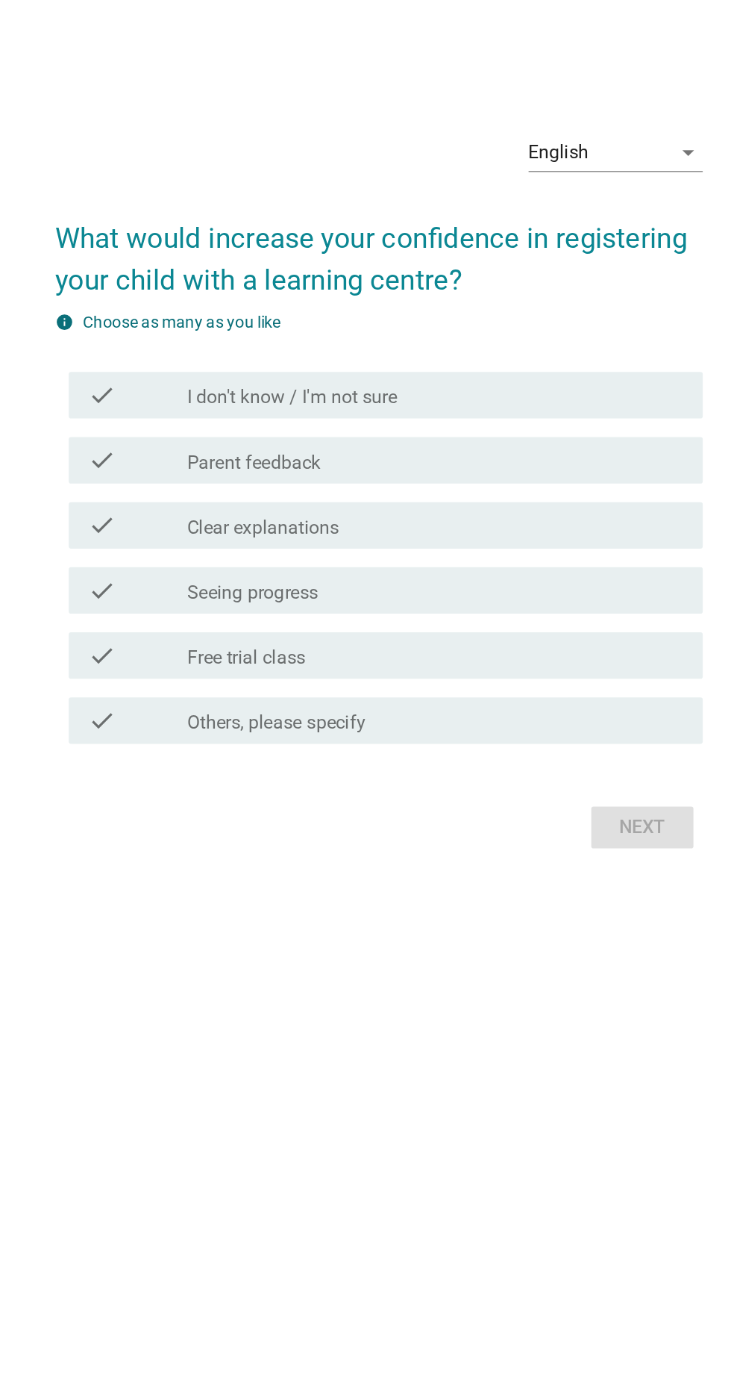
click at [197, 733] on div "check" at bounding box center [210, 724] width 64 height 18
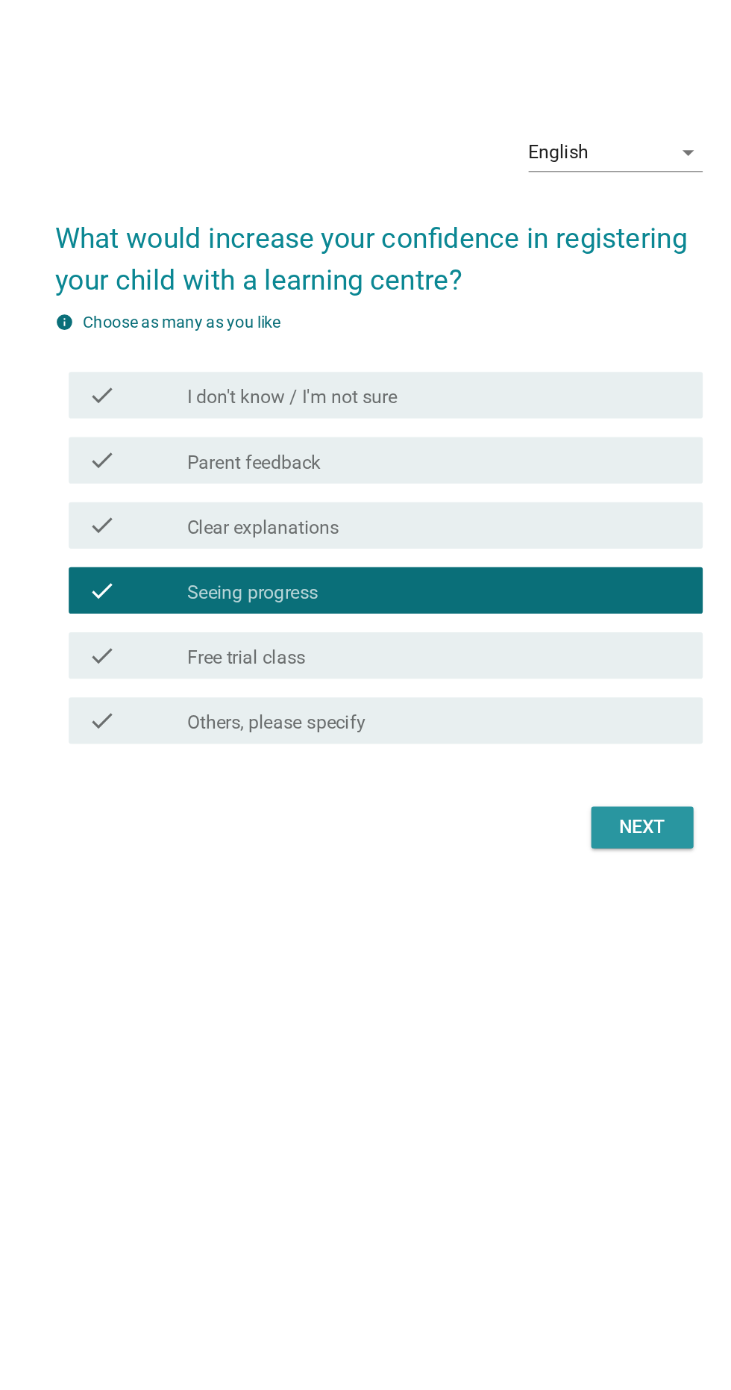
click at [538, 877] on div "Next" at bounding box center [535, 876] width 42 height 18
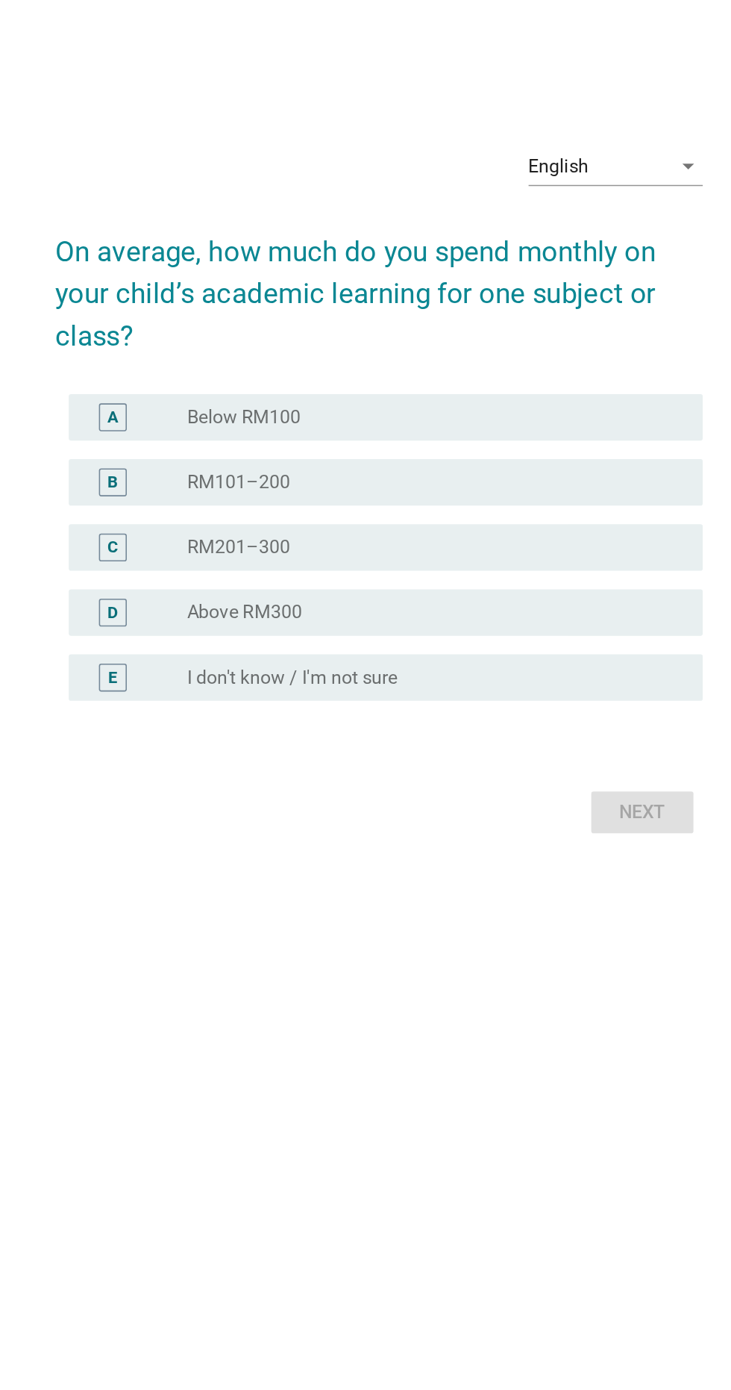
scroll to position [9, 0]
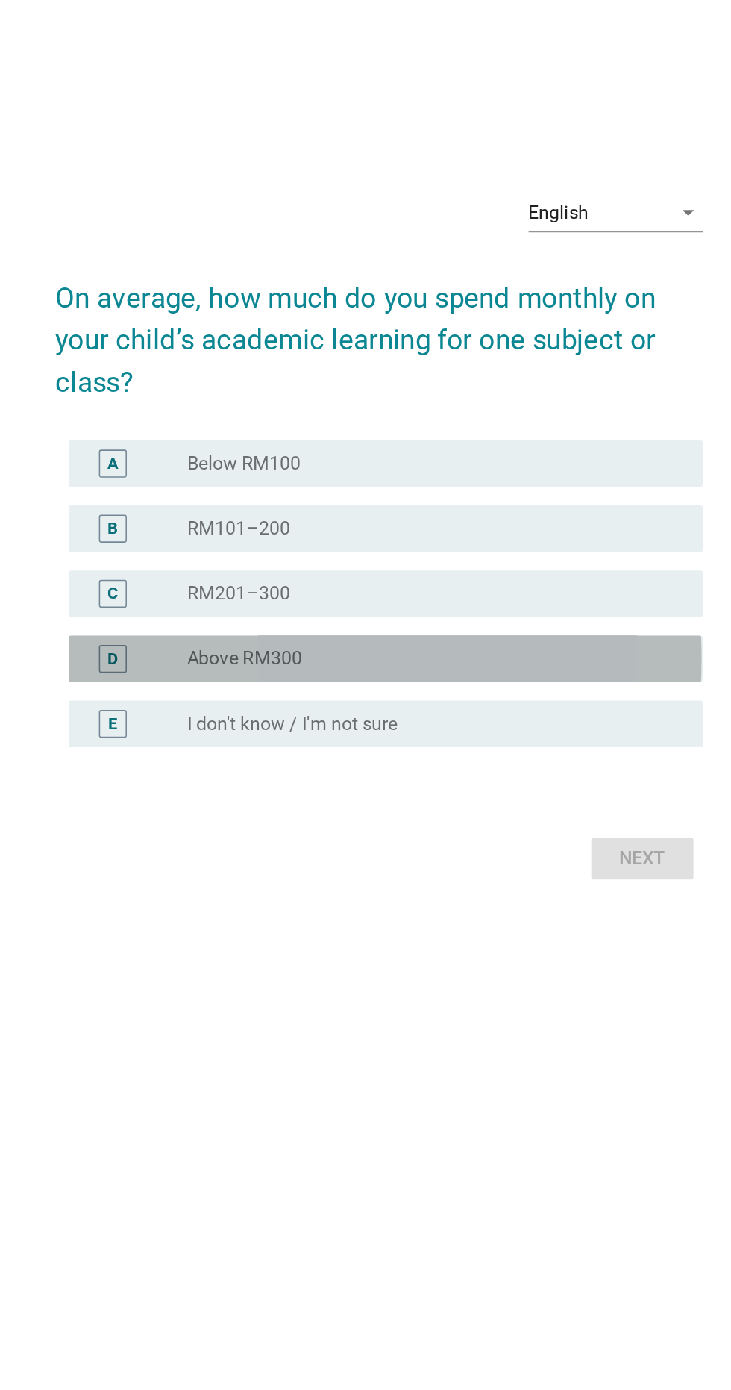
click at [196, 776] on div "D" at bounding box center [194, 769] width 7 height 16
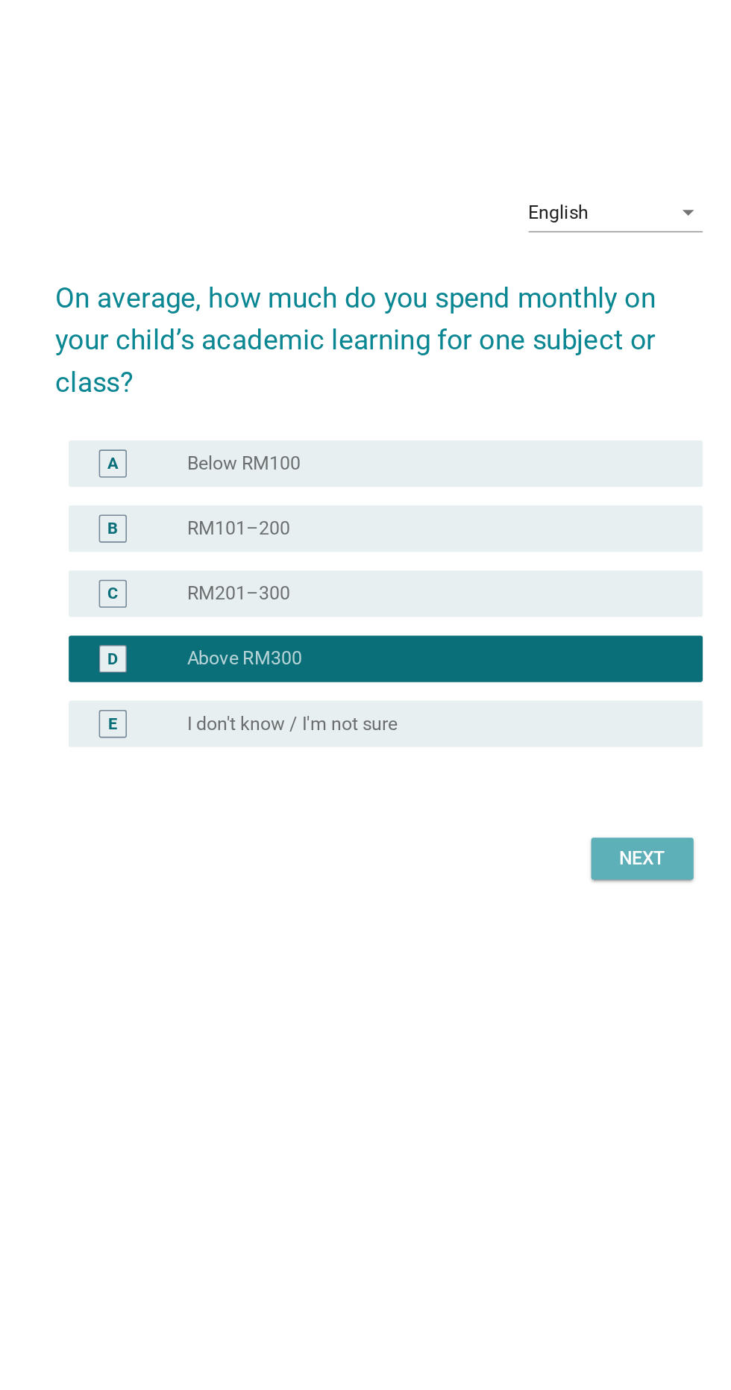
click at [532, 905] on div "Next" at bounding box center [535, 896] width 42 height 18
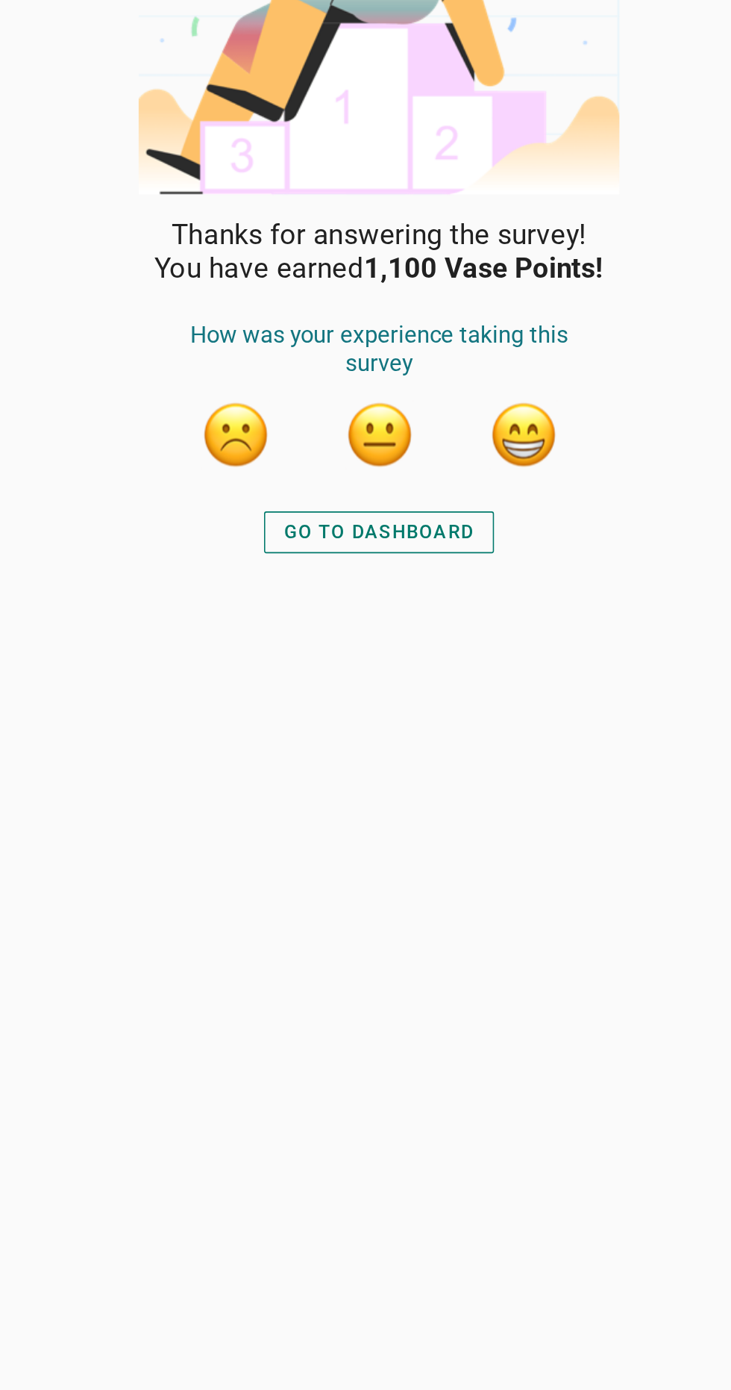
click at [460, 416] on button "button" at bounding box center [458, 415] width 45 height 45
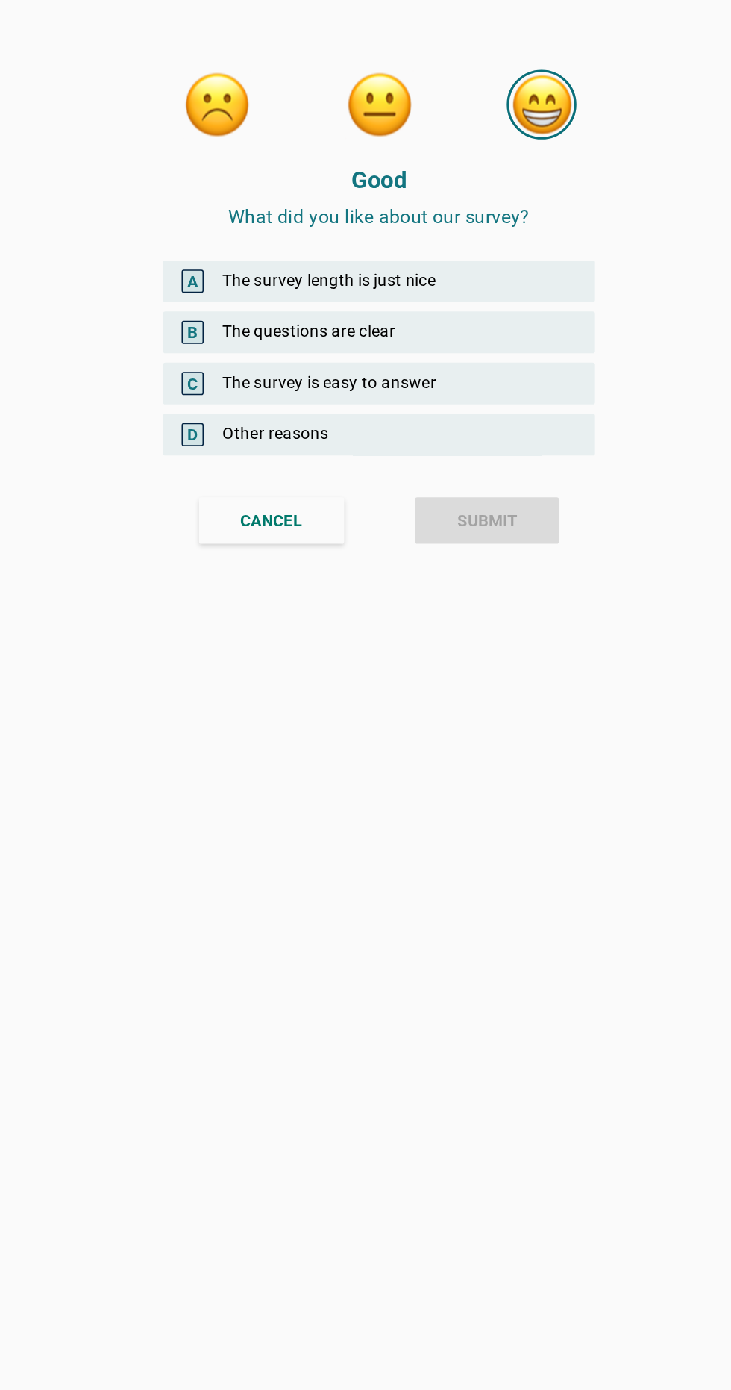
click at [410, 244] on div "C The survey is easy to answer" at bounding box center [366, 246] width 278 height 27
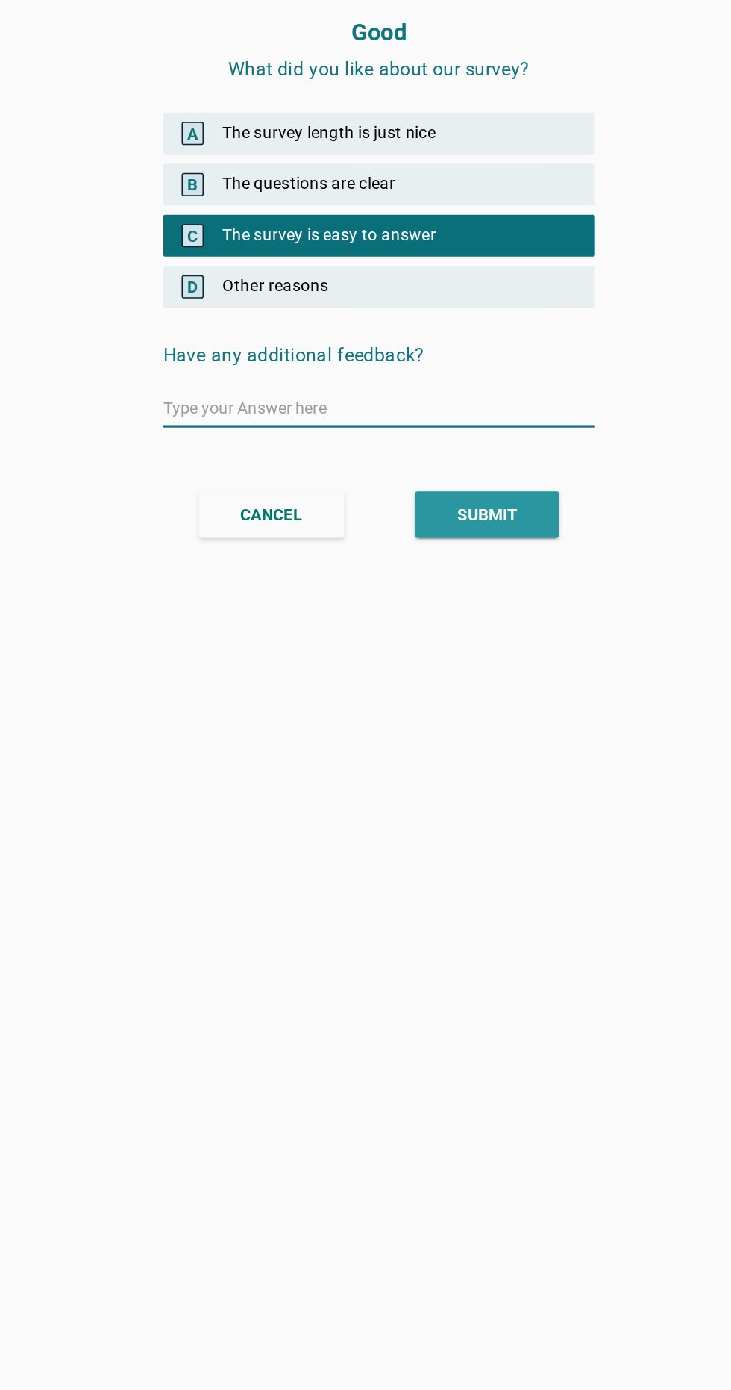
click at [444, 422] on div "SUBMIT" at bounding box center [435, 426] width 39 height 16
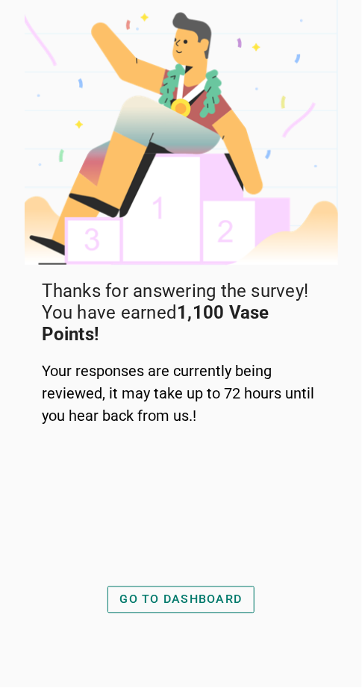
click at [146, 613] on button "GO TO DASHBOARD" at bounding box center [181, 600] width 148 height 27
